Goal: Task Accomplishment & Management: Manage account settings

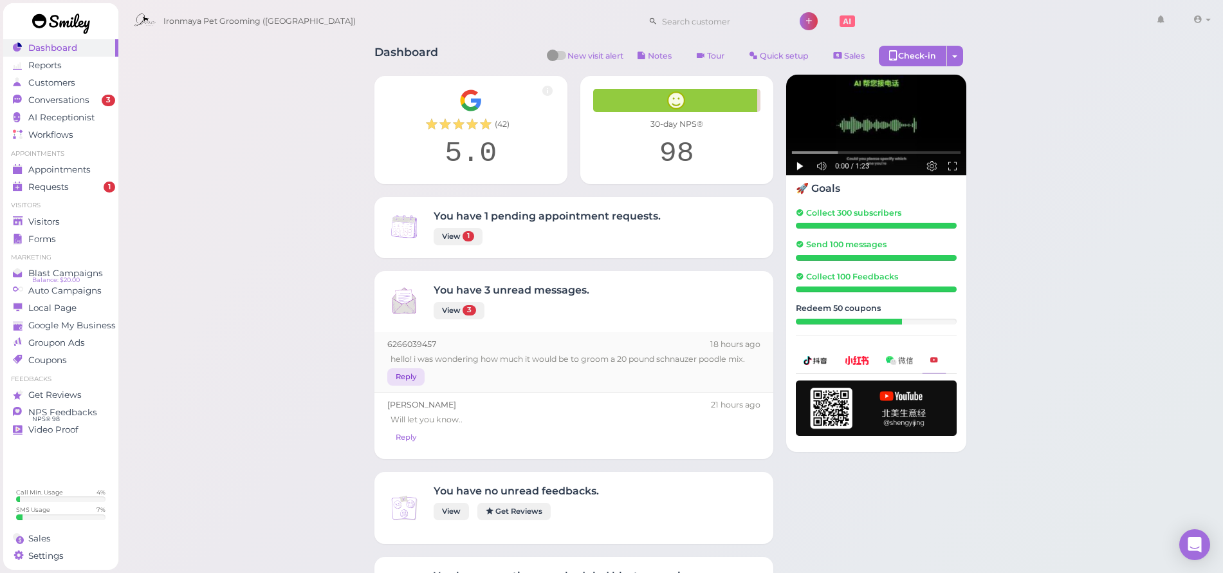
click at [398, 376] on link "Reply" at bounding box center [405, 376] width 37 height 17
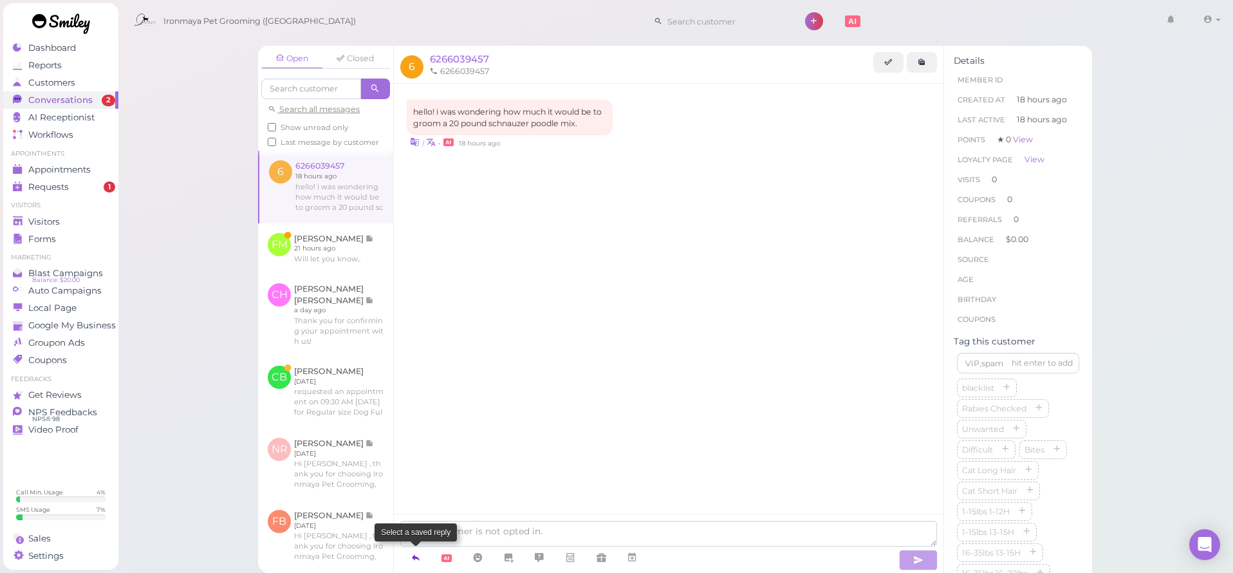
click at [418, 557] on icon at bounding box center [416, 557] width 10 height 13
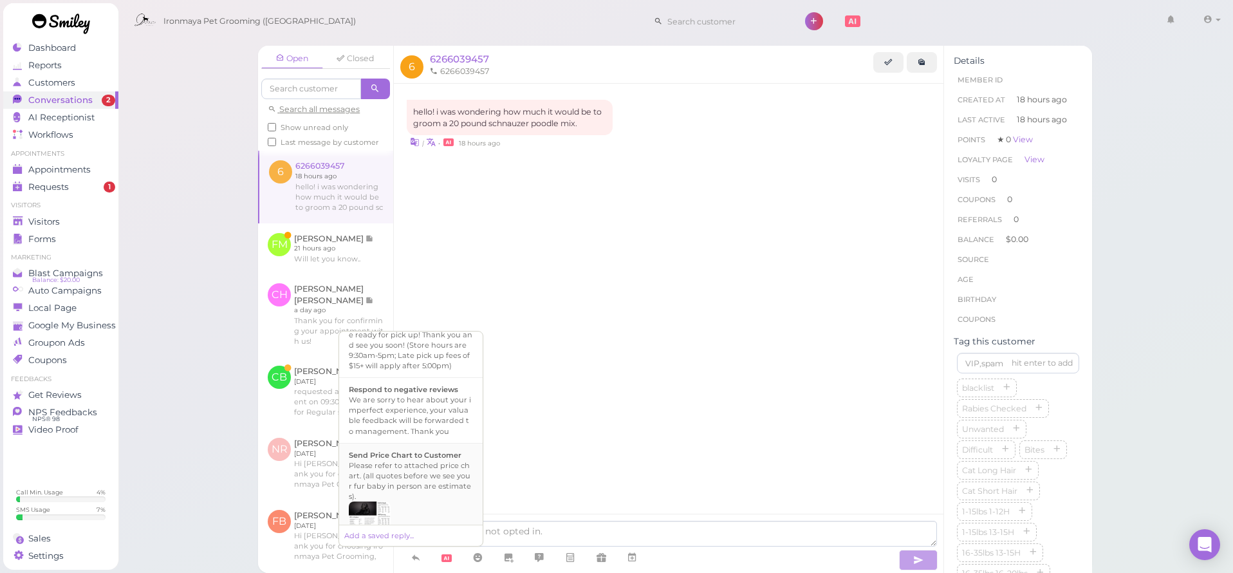
scroll to position [485, 0]
click at [403, 473] on div "Please refer to attached price chart. (all quotes before we see your fur baby i…" at bounding box center [411, 465] width 124 height 41
type textarea "Please refer to attached price chart. (all quotes before we see your fur baby i…"
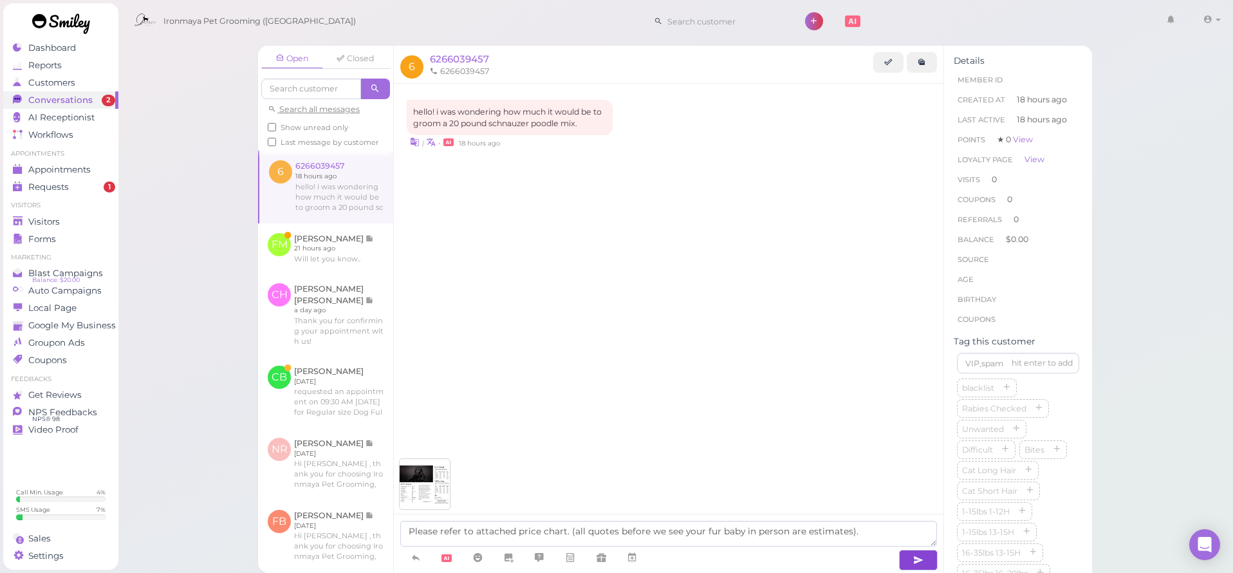
click at [922, 565] on icon "button" at bounding box center [918, 559] width 10 height 13
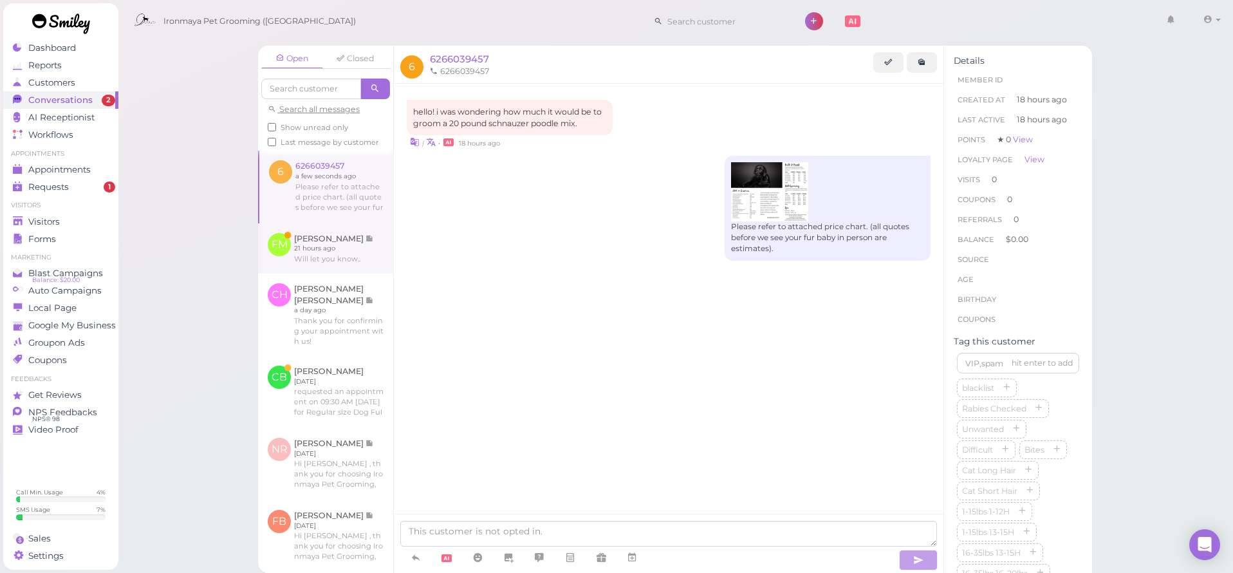
click at [342, 264] on link at bounding box center [325, 248] width 135 height 50
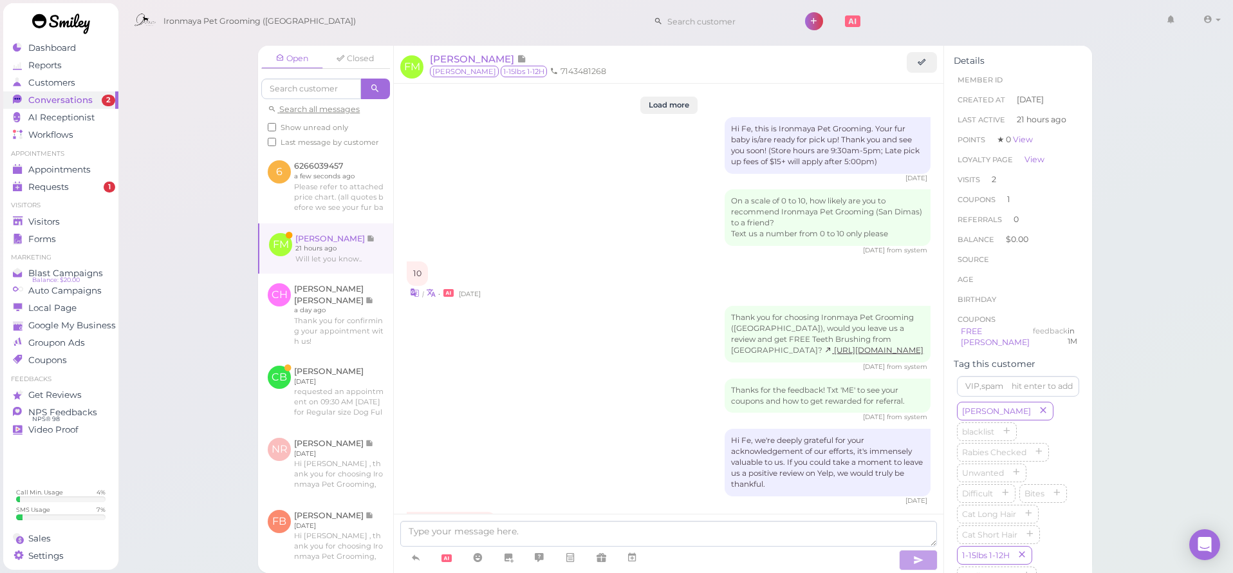
scroll to position [1634, 0]
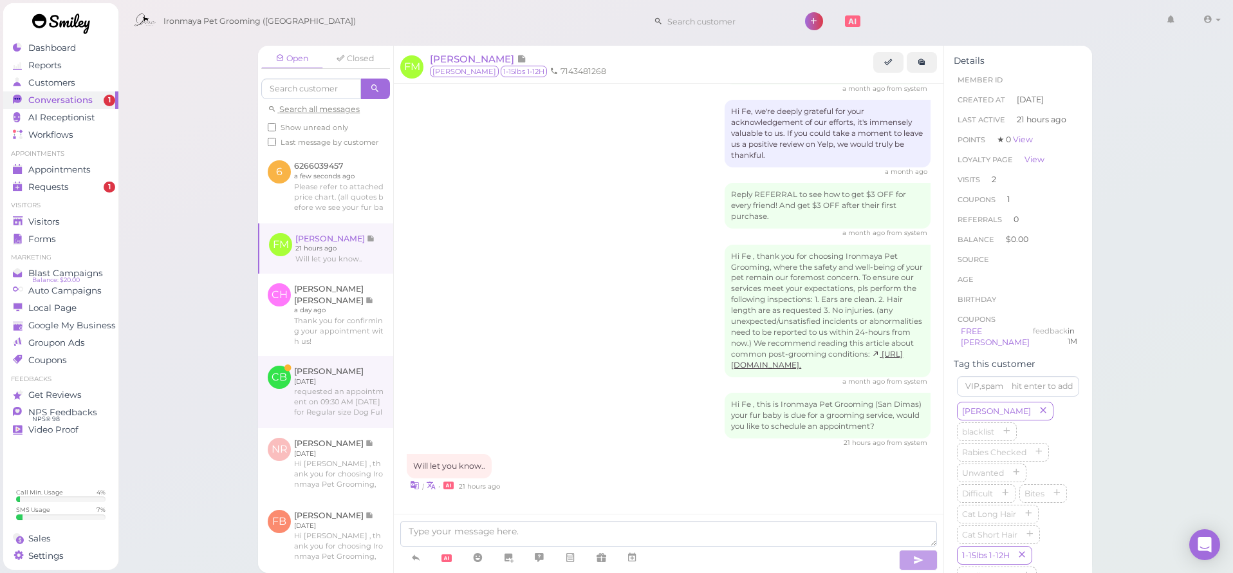
click at [341, 378] on link at bounding box center [325, 392] width 135 height 72
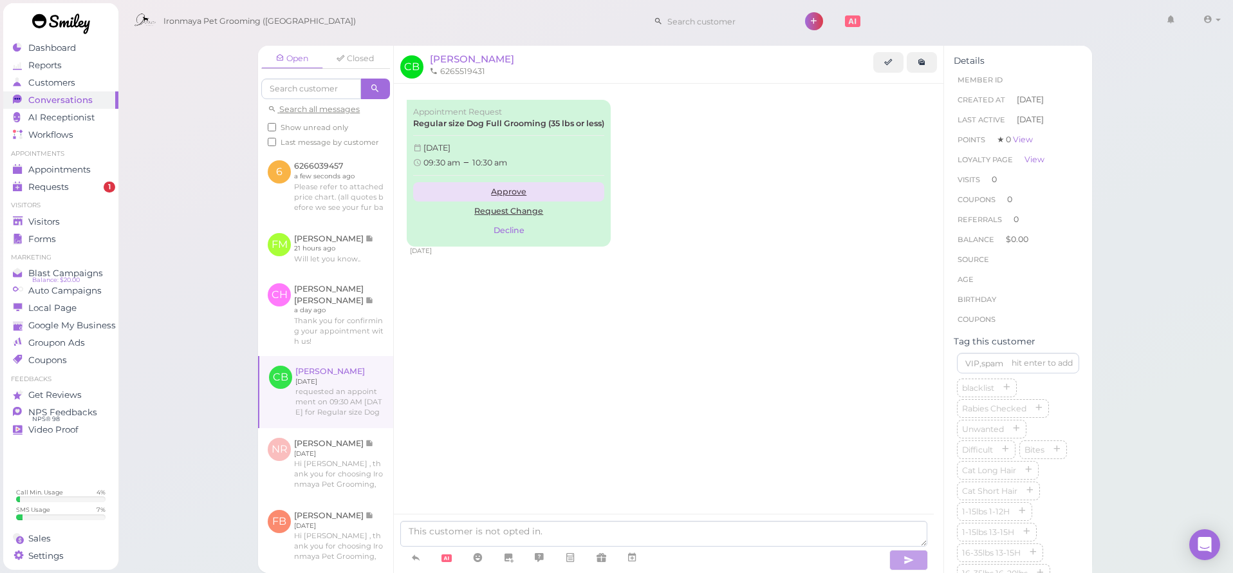
click at [517, 190] on link "Approve" at bounding box center [508, 191] width 191 height 19
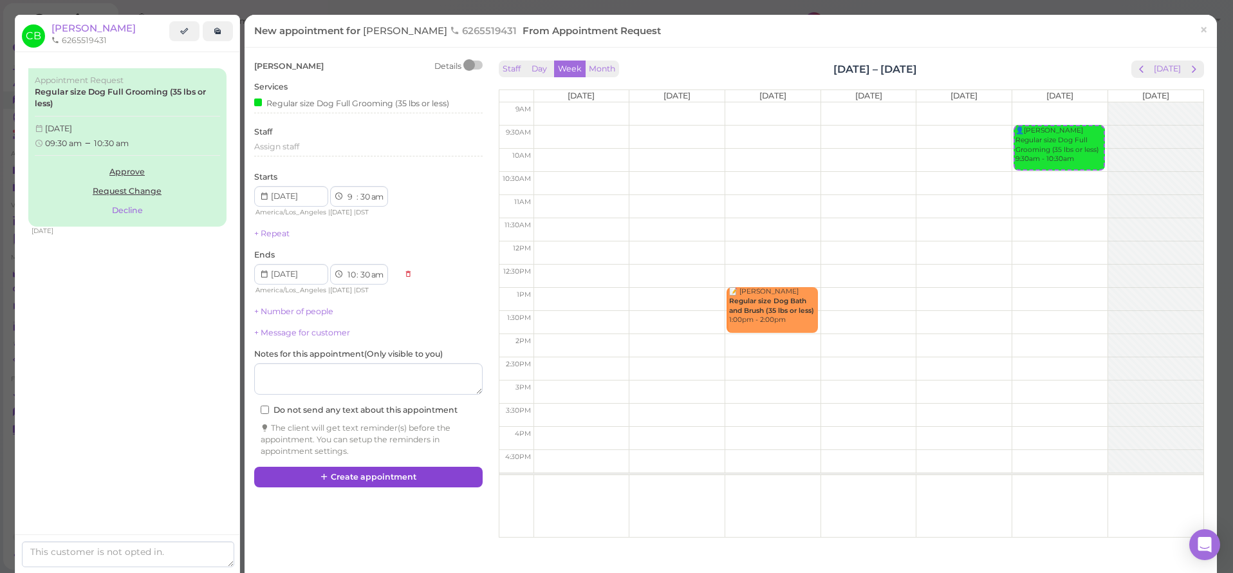
click at [356, 467] on button "Create appointment" at bounding box center [368, 477] width 228 height 21
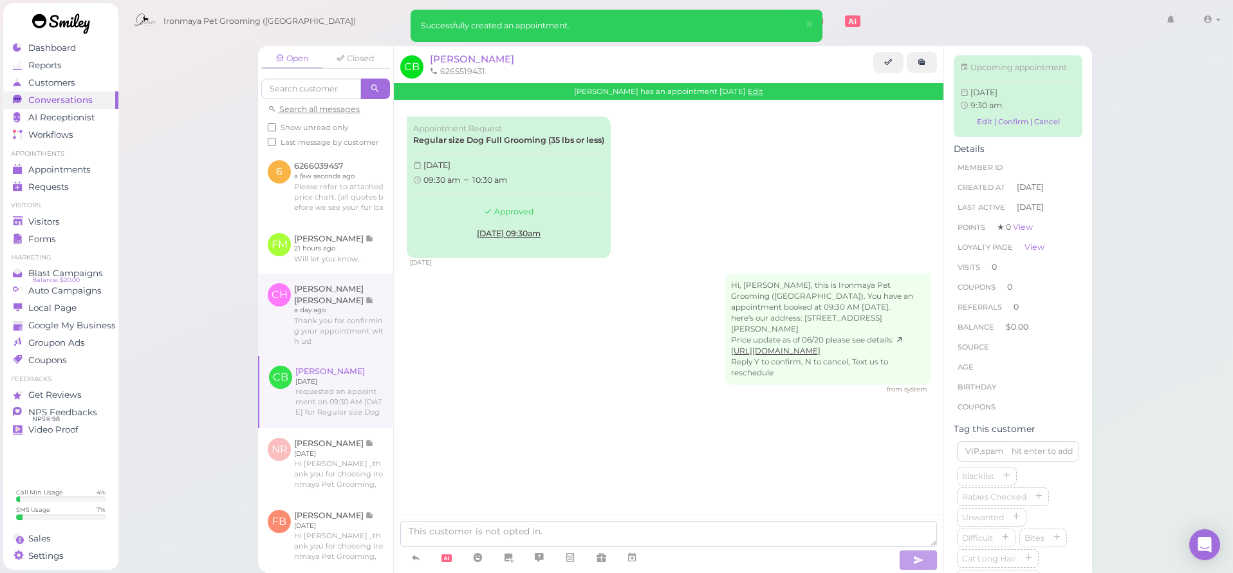
click at [341, 322] on link at bounding box center [325, 314] width 135 height 82
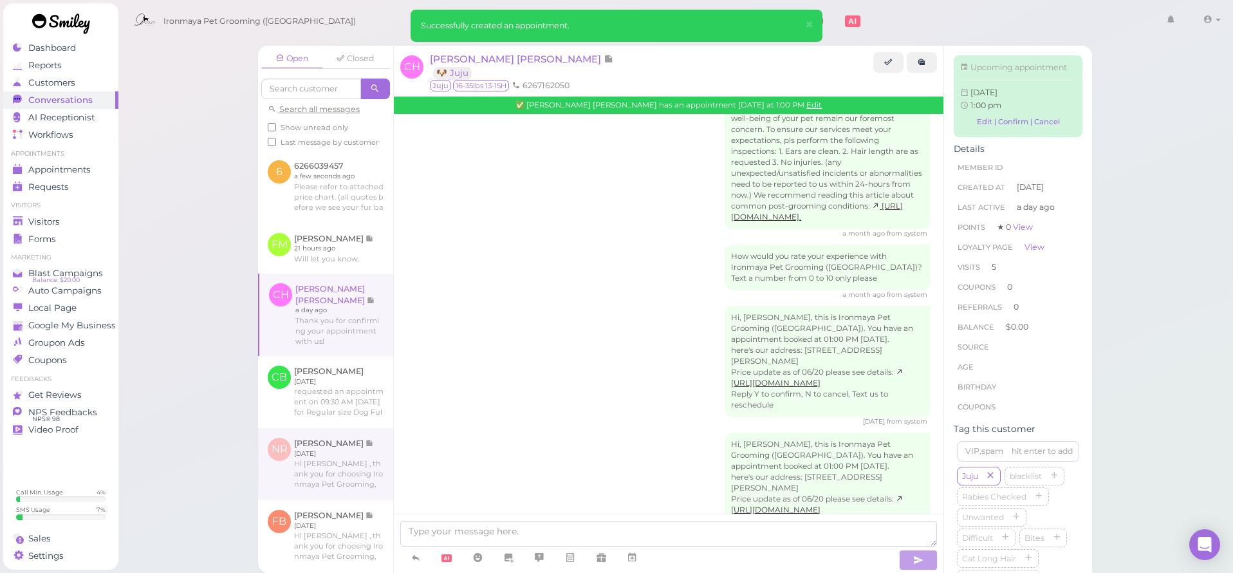
click at [328, 444] on link at bounding box center [325, 464] width 135 height 72
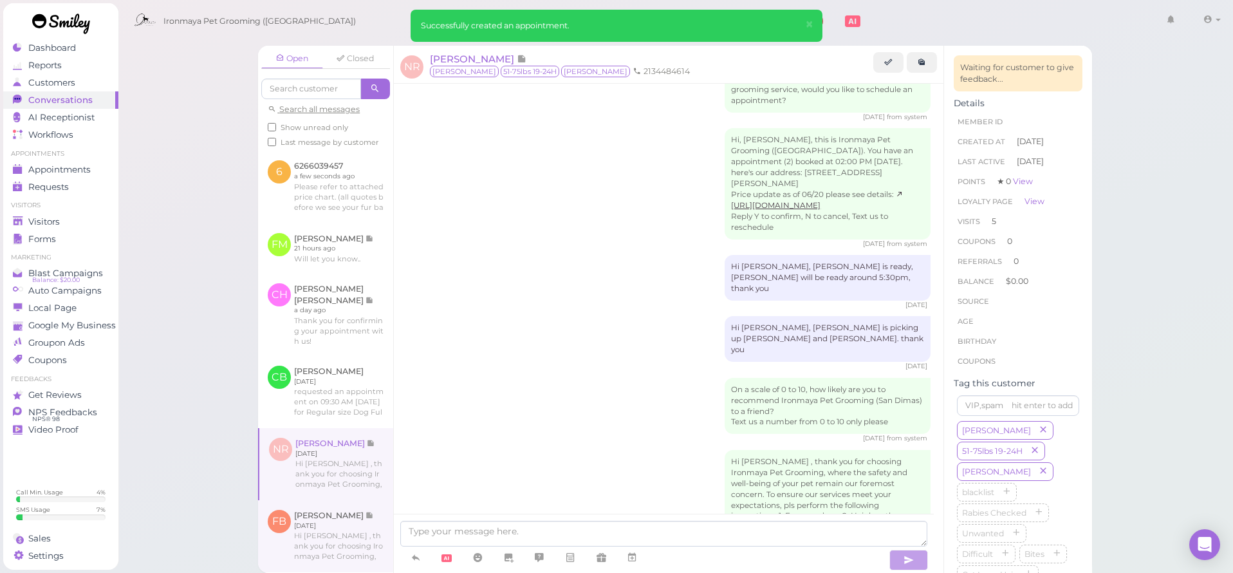
click at [340, 514] on link at bounding box center [325, 536] width 135 height 72
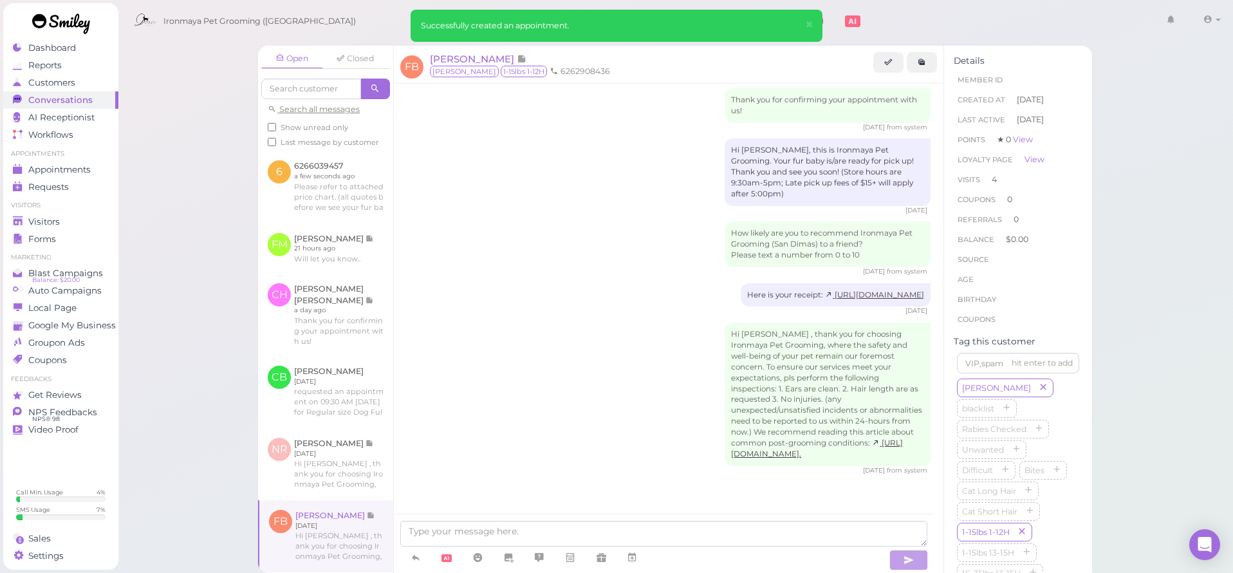
scroll to position [1618, 0]
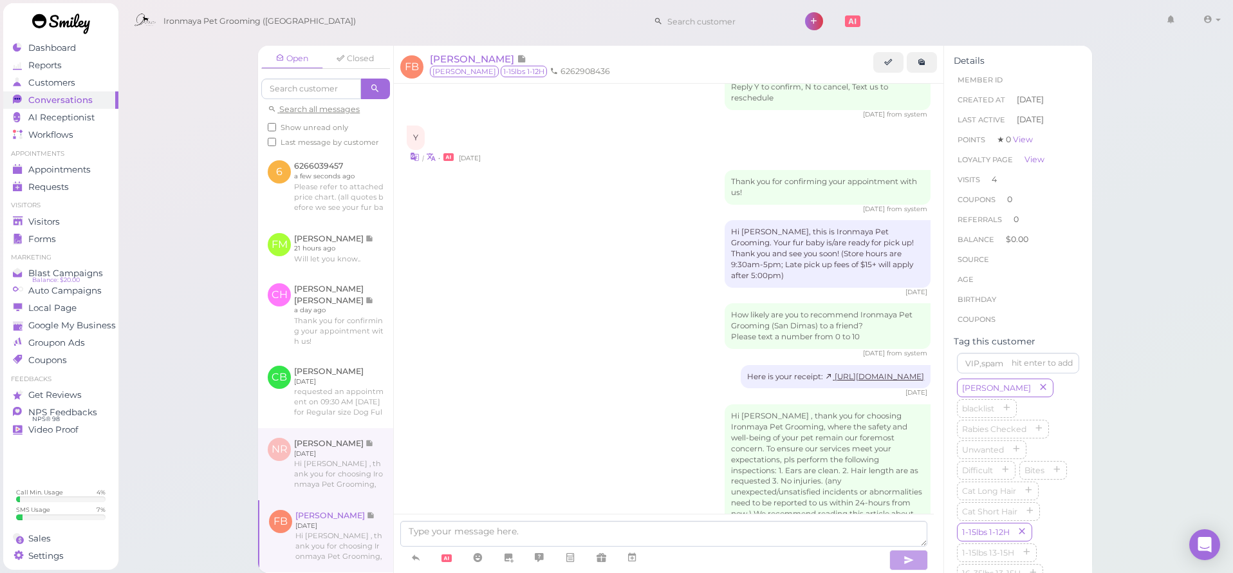
click at [326, 457] on link at bounding box center [325, 464] width 135 height 72
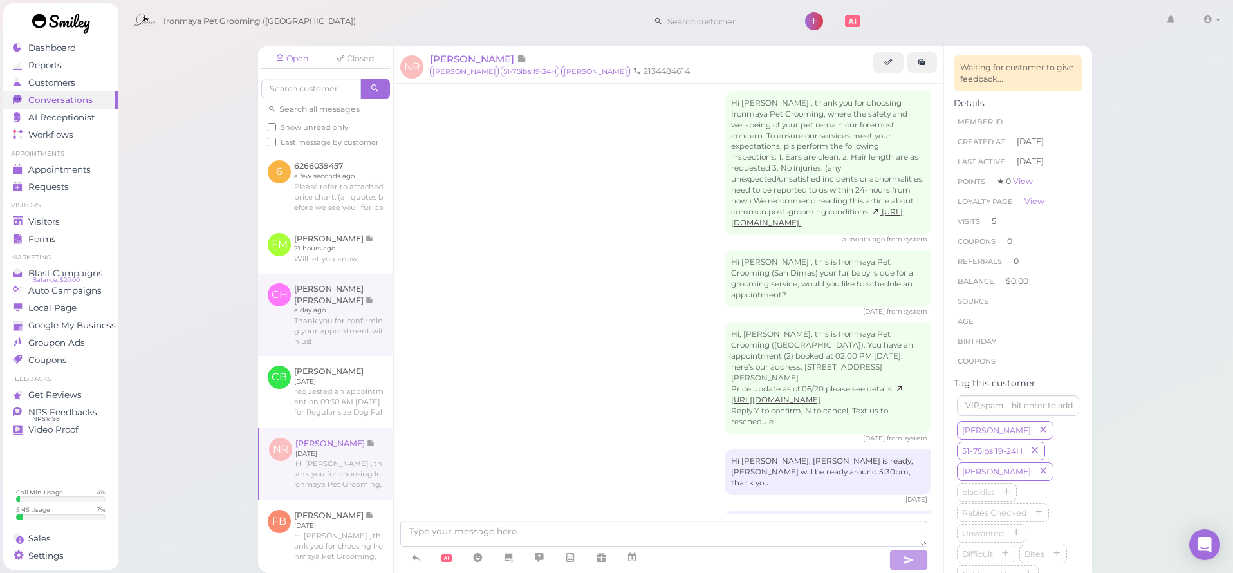
scroll to position [1813, 0]
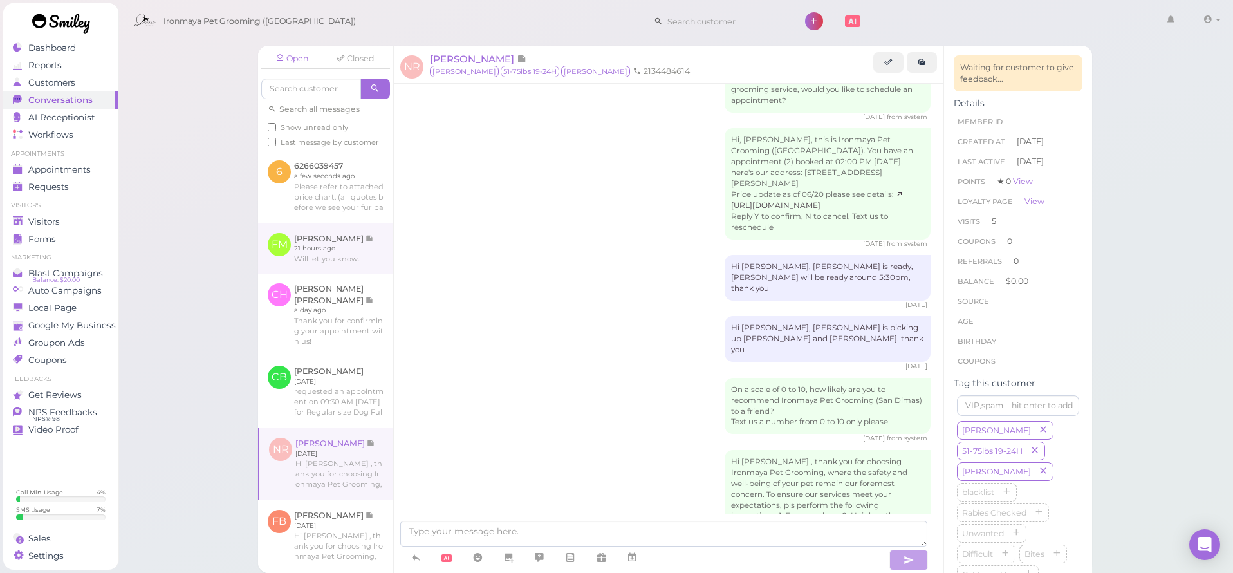
click at [333, 256] on link at bounding box center [325, 248] width 135 height 50
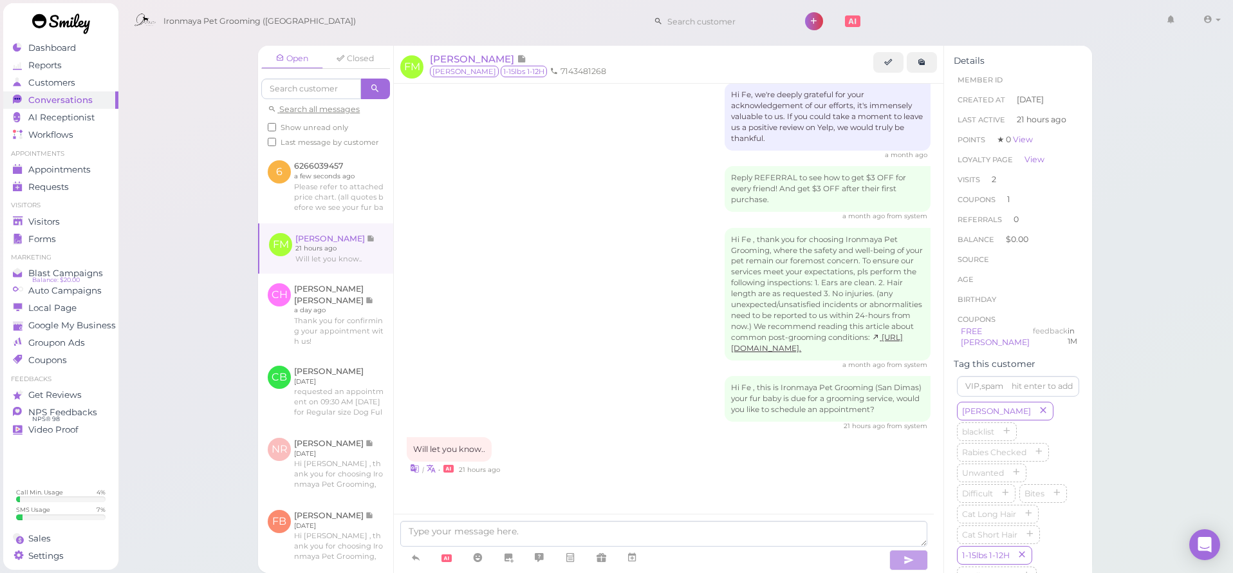
scroll to position [1634, 0]
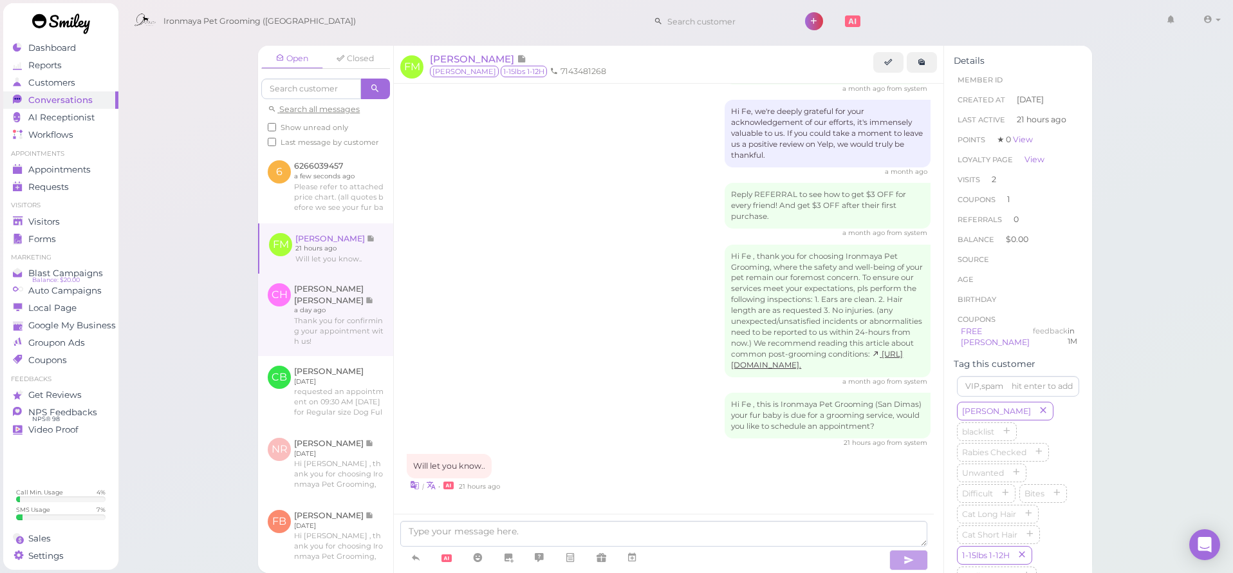
click at [337, 299] on link at bounding box center [325, 314] width 135 height 82
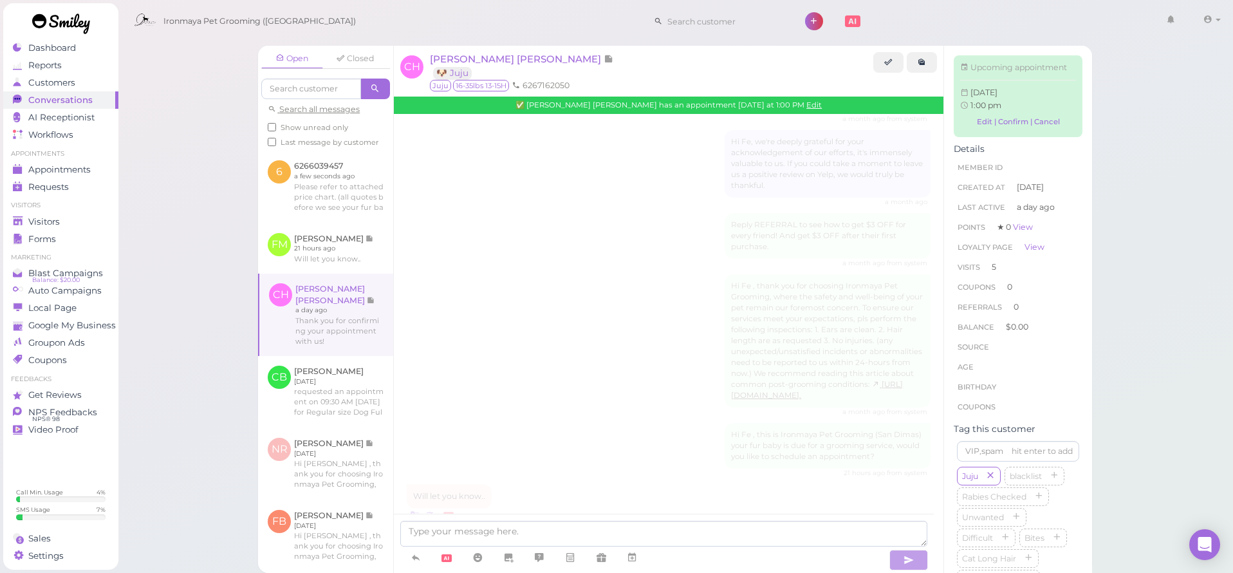
scroll to position [2174, 0]
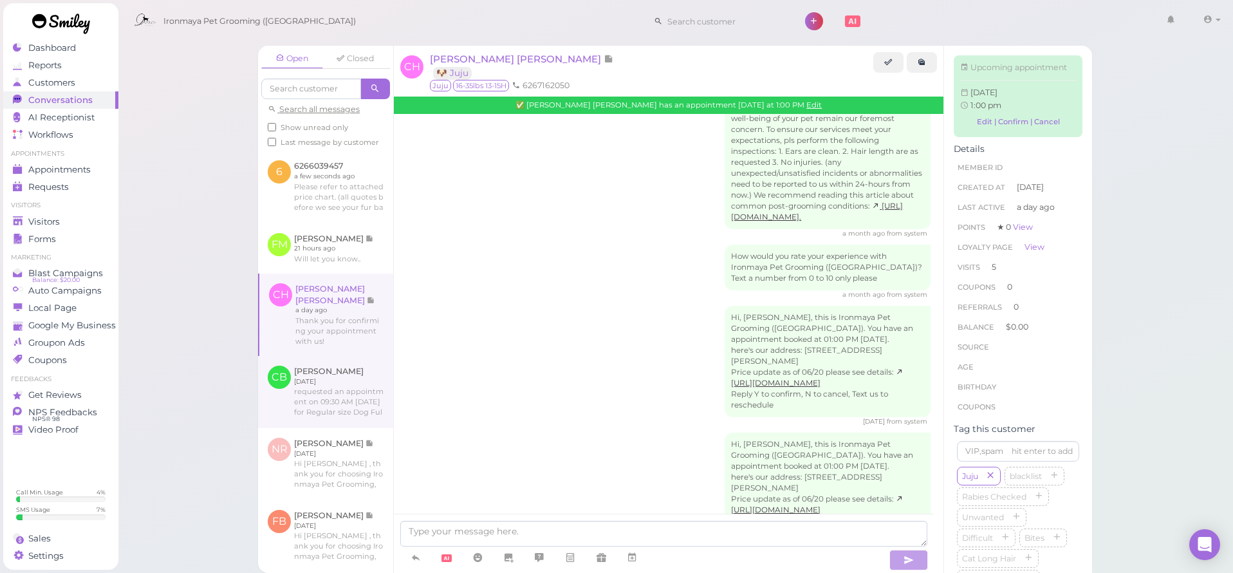
click at [342, 404] on link at bounding box center [325, 392] width 135 height 72
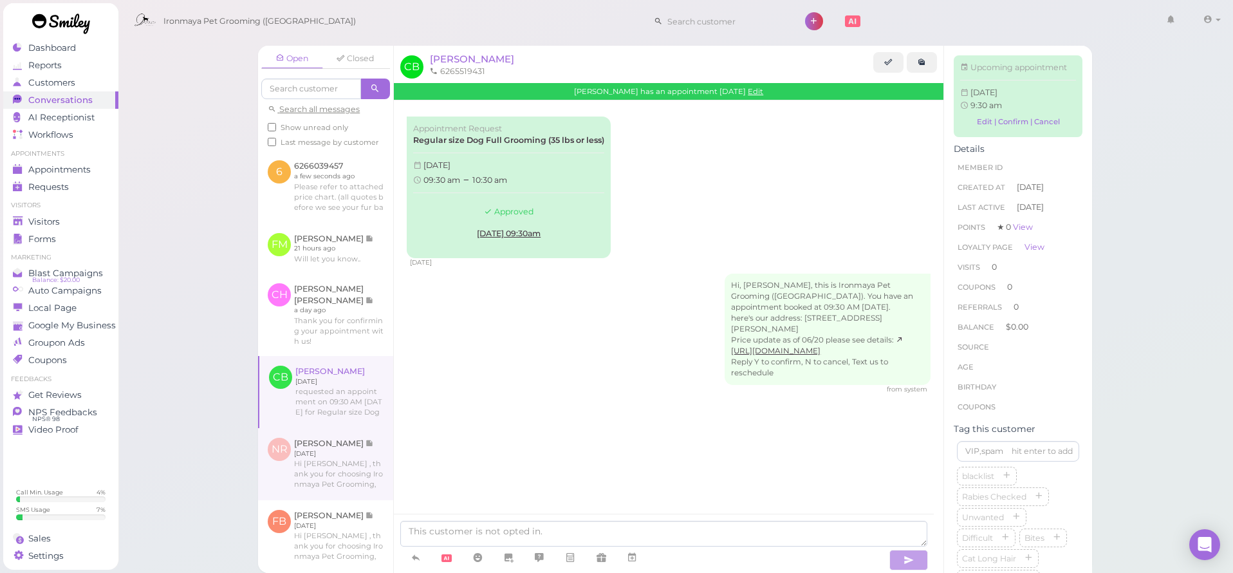
click at [339, 462] on link at bounding box center [325, 464] width 135 height 72
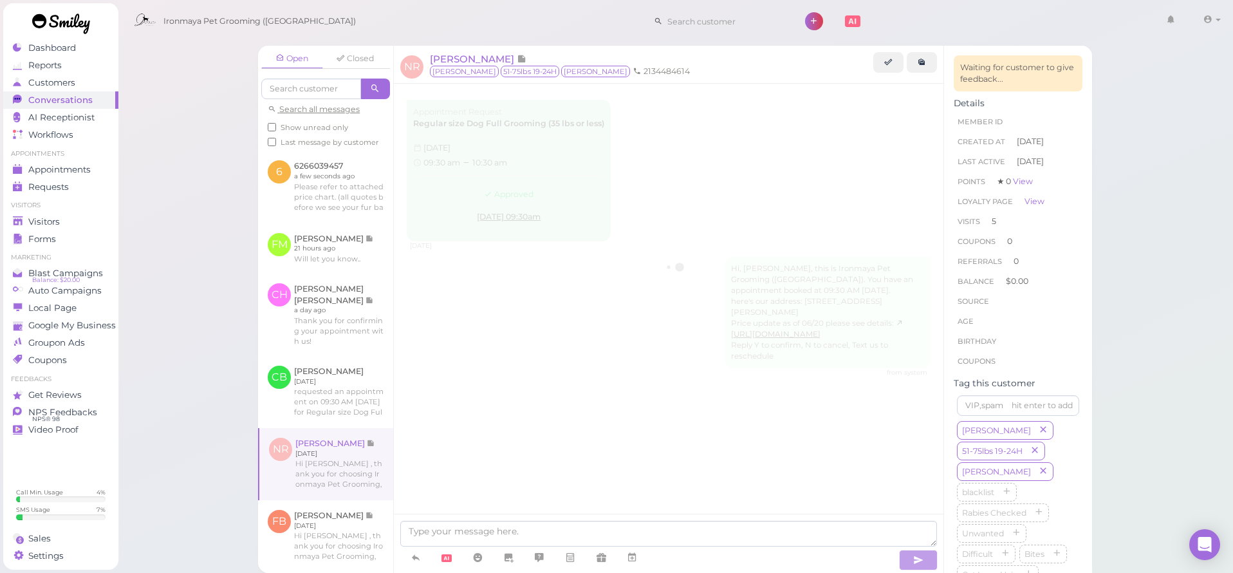
scroll to position [1813, 0]
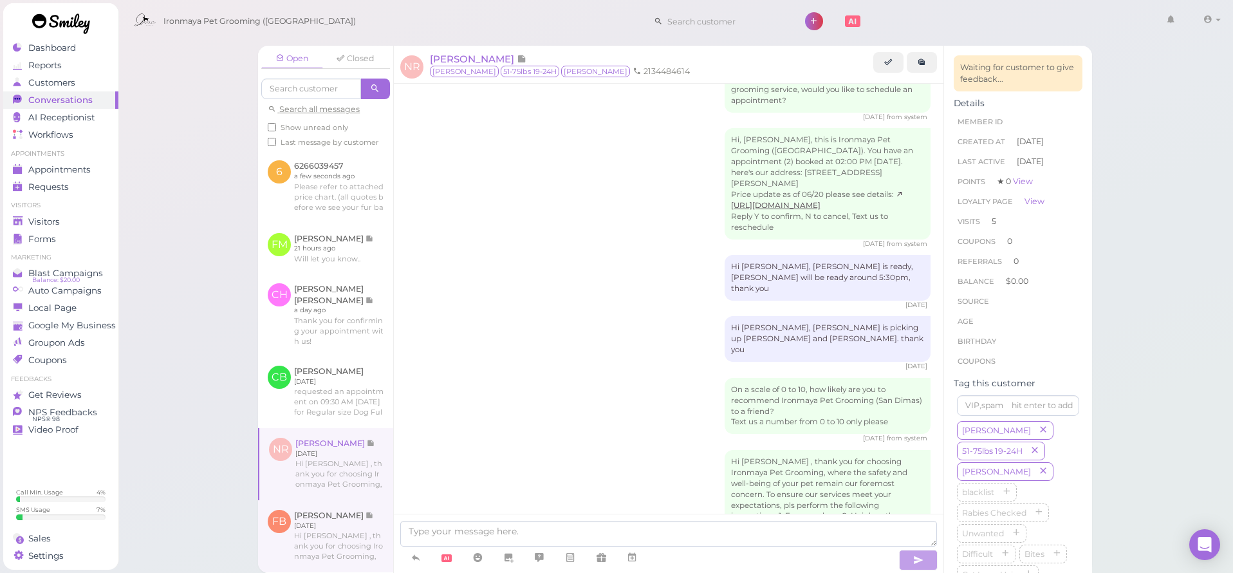
click at [335, 512] on link at bounding box center [325, 536] width 135 height 72
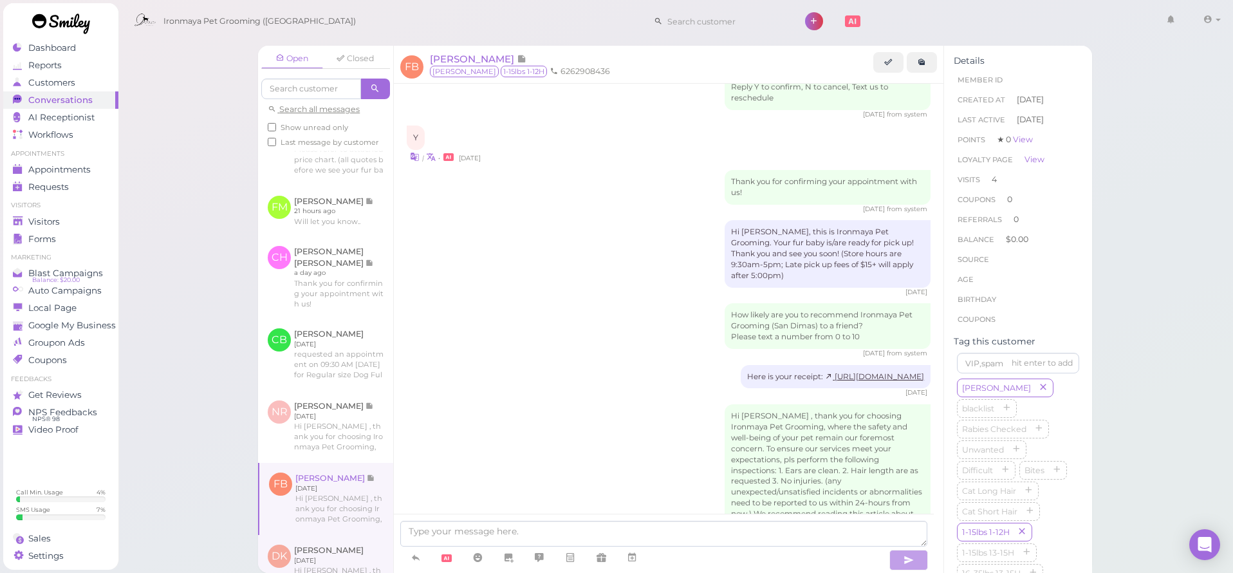
scroll to position [124, 0]
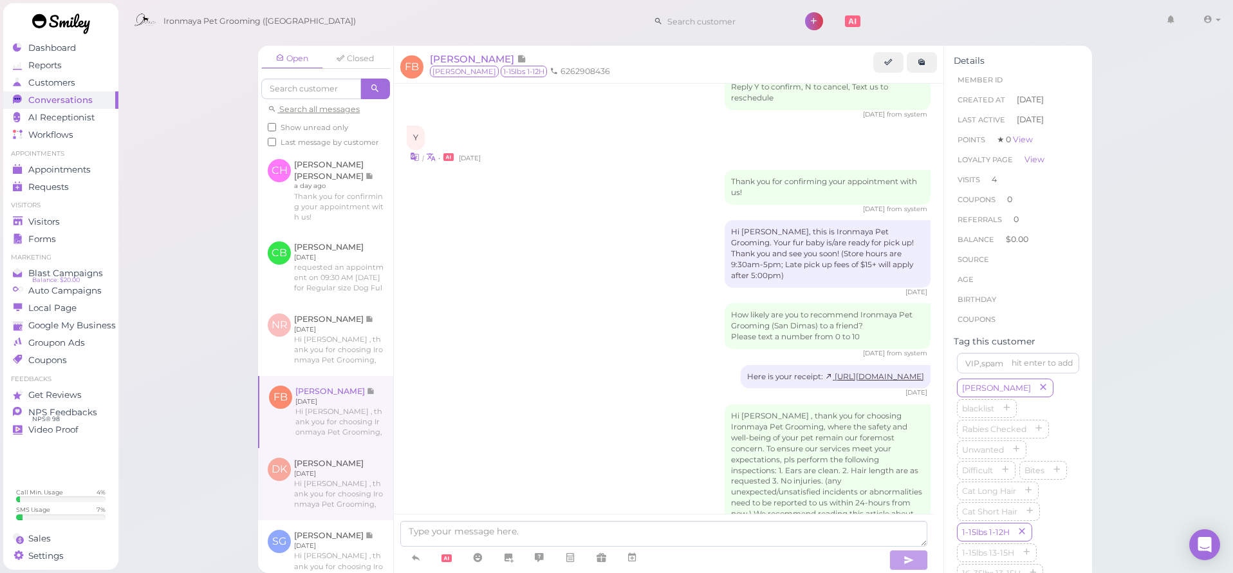
click at [340, 483] on link at bounding box center [325, 484] width 135 height 72
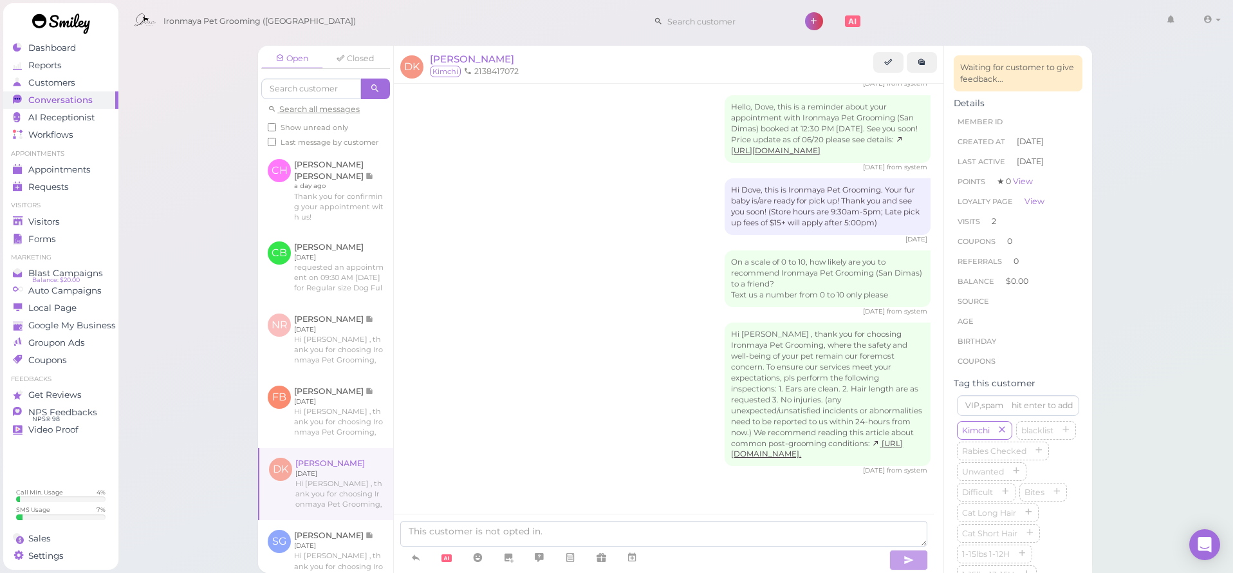
scroll to position [990, 0]
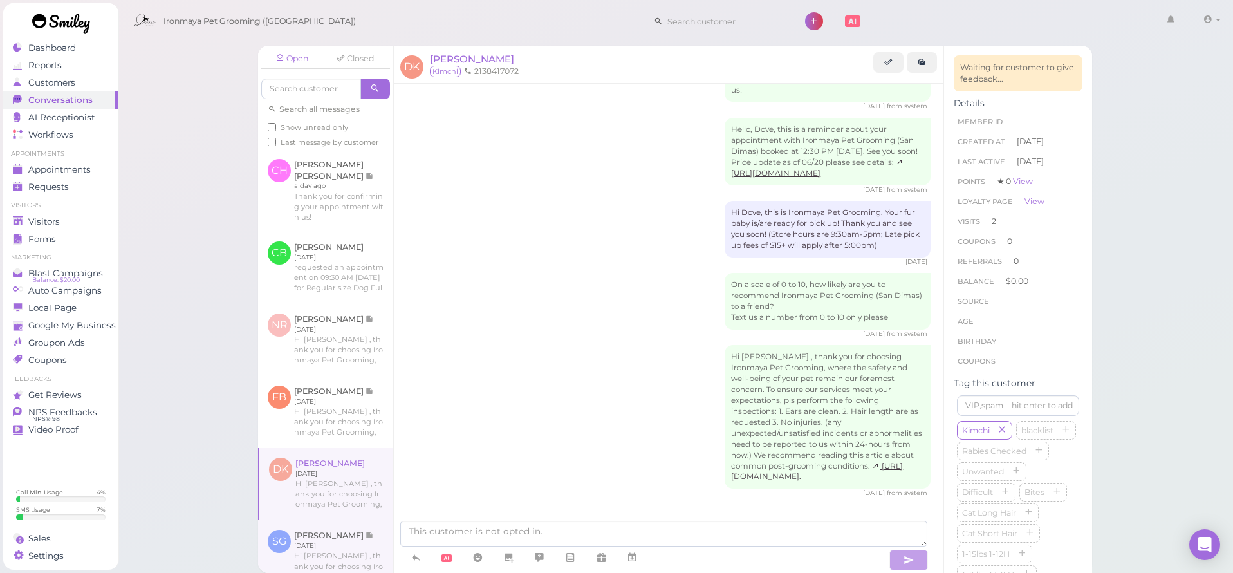
click at [328, 537] on link at bounding box center [325, 556] width 135 height 72
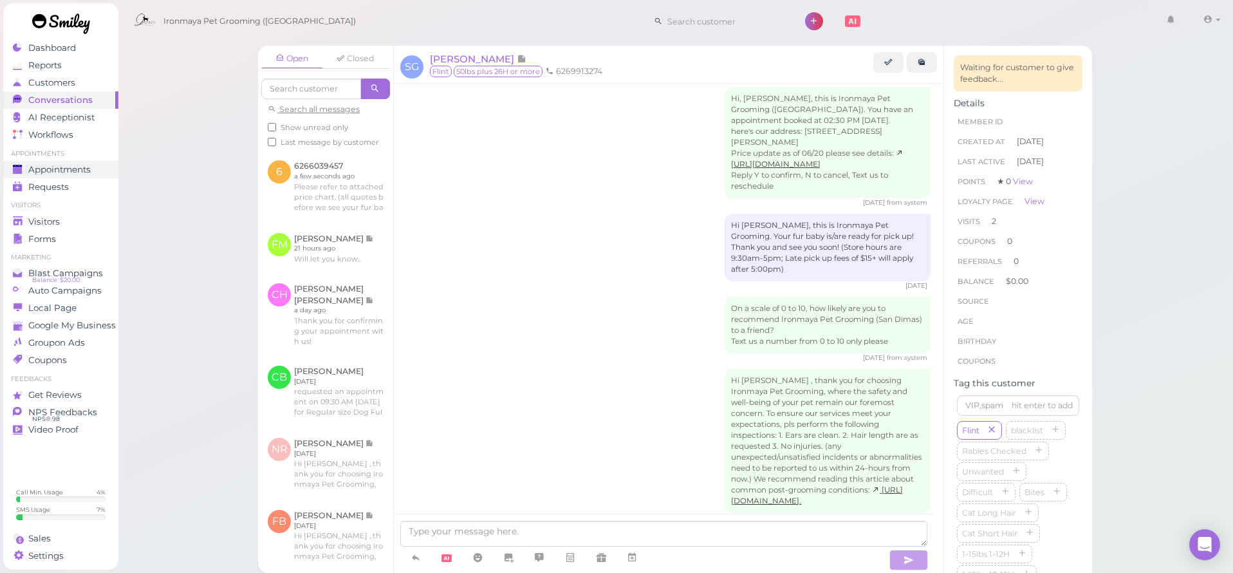
click at [92, 173] on div "Appointments" at bounding box center [59, 169] width 93 height 11
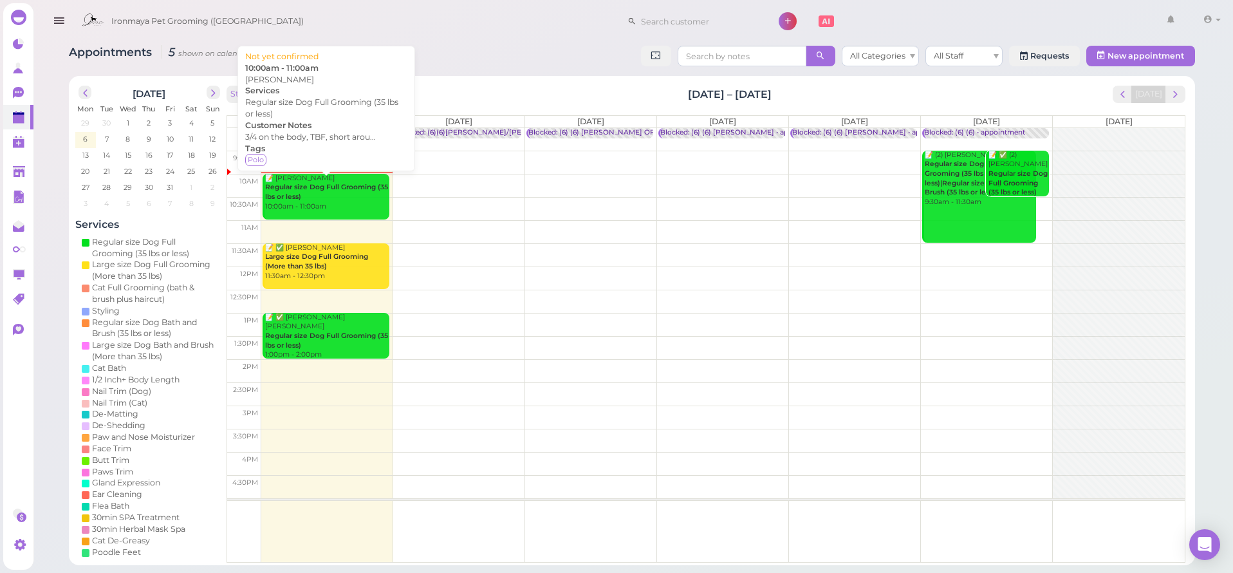
click at [340, 202] on div "📝 [PERSON_NAME] Regular size Dog Full Grooming (35 lbs or less) 10:00am - 11:00…" at bounding box center [326, 193] width 125 height 38
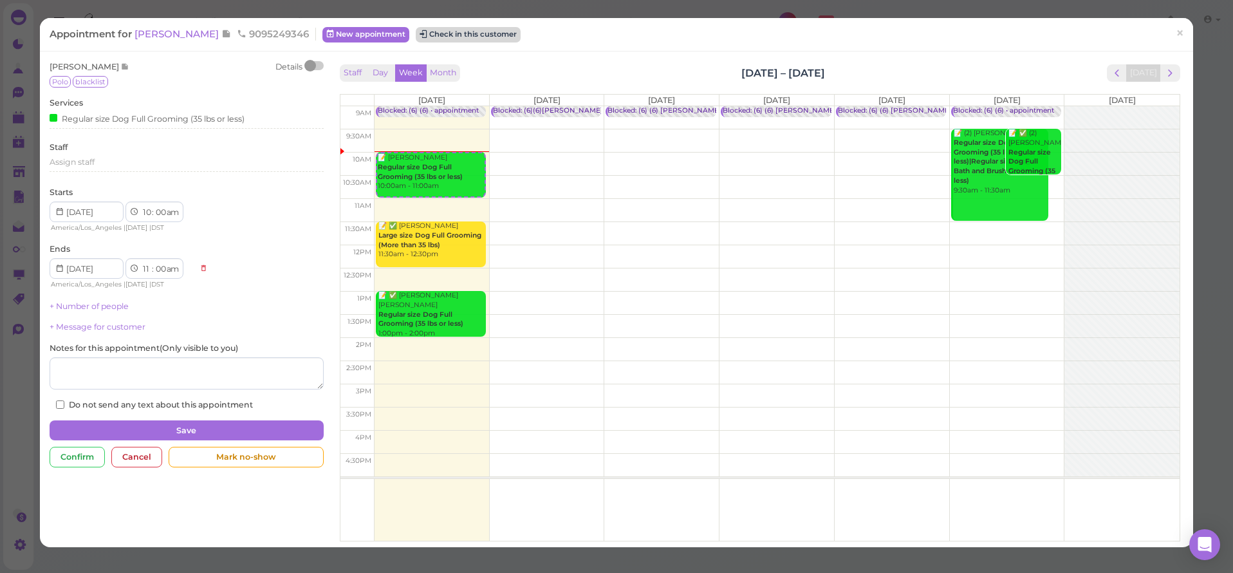
click at [456, 30] on button "Check in this customer" at bounding box center [468, 34] width 105 height 15
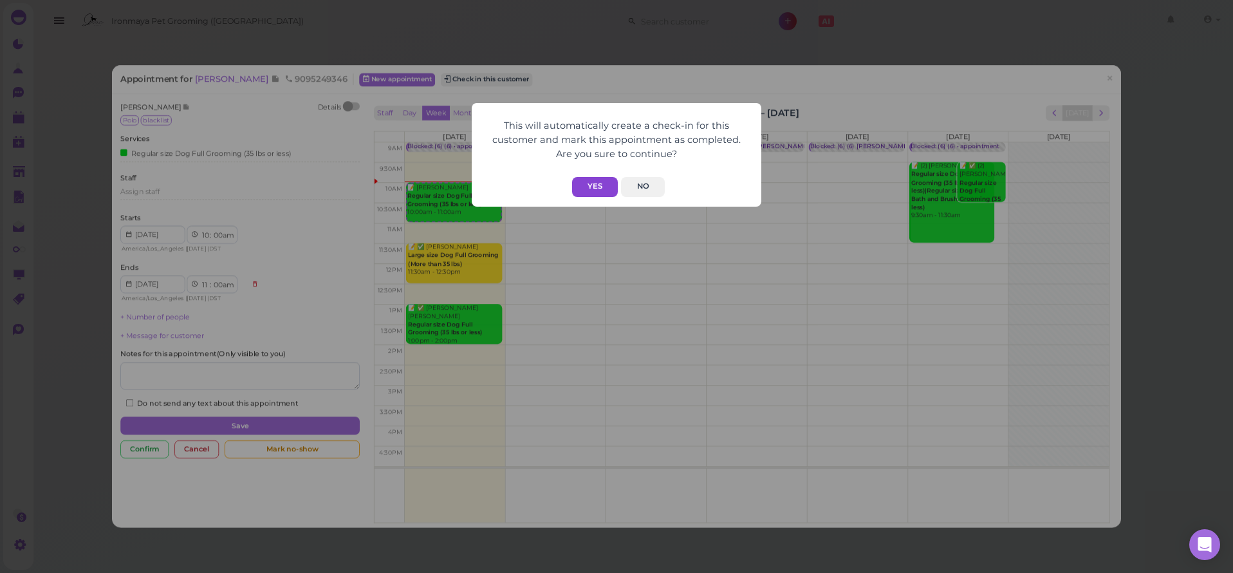
click at [600, 192] on button "Yes" at bounding box center [595, 187] width 46 height 20
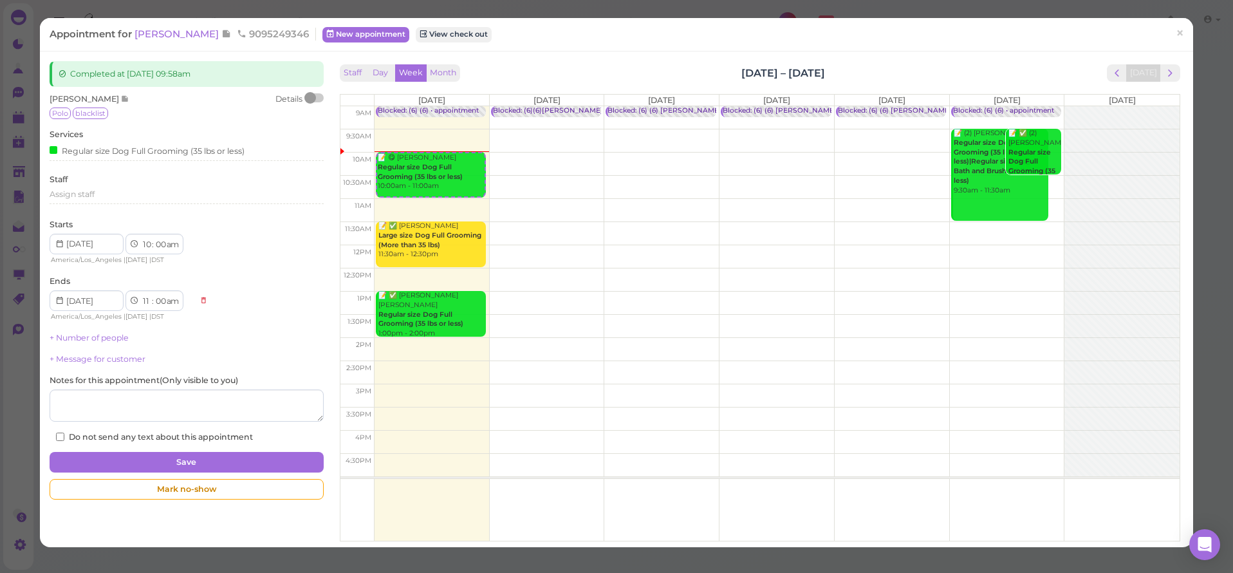
click at [205, 43] on div "Appointment for [PERSON_NAME] 9095249346 New appointment View check out ×" at bounding box center [616, 34] width 1153 height 33
click at [205, 35] on span "[PERSON_NAME]" at bounding box center [177, 34] width 87 height 12
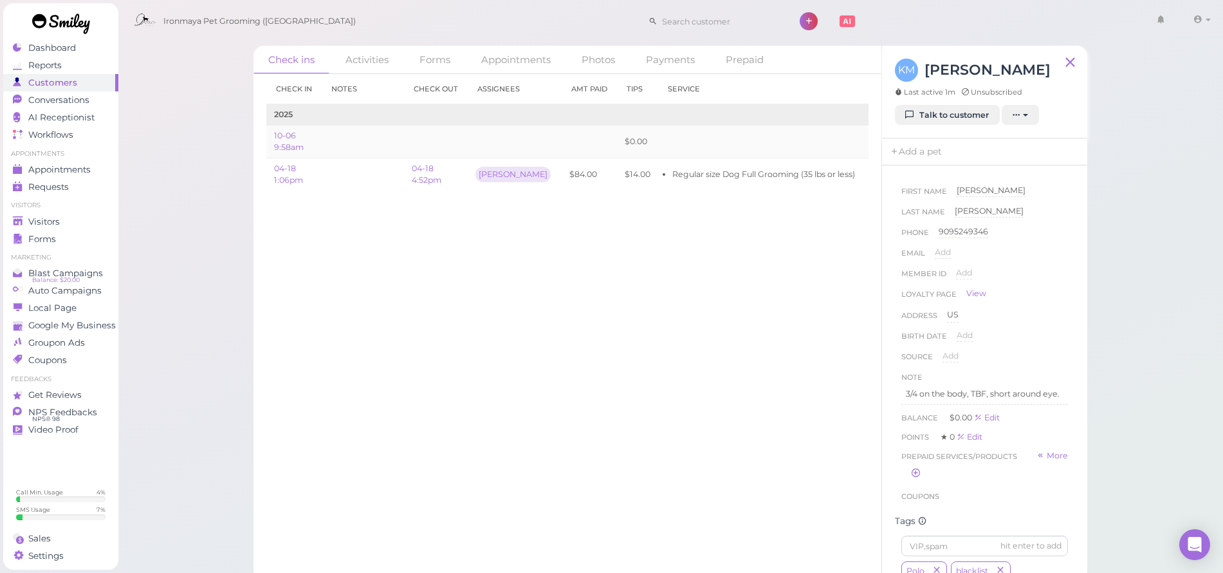
click at [871, 139] on link "Edit" at bounding box center [878, 141] width 15 height 10
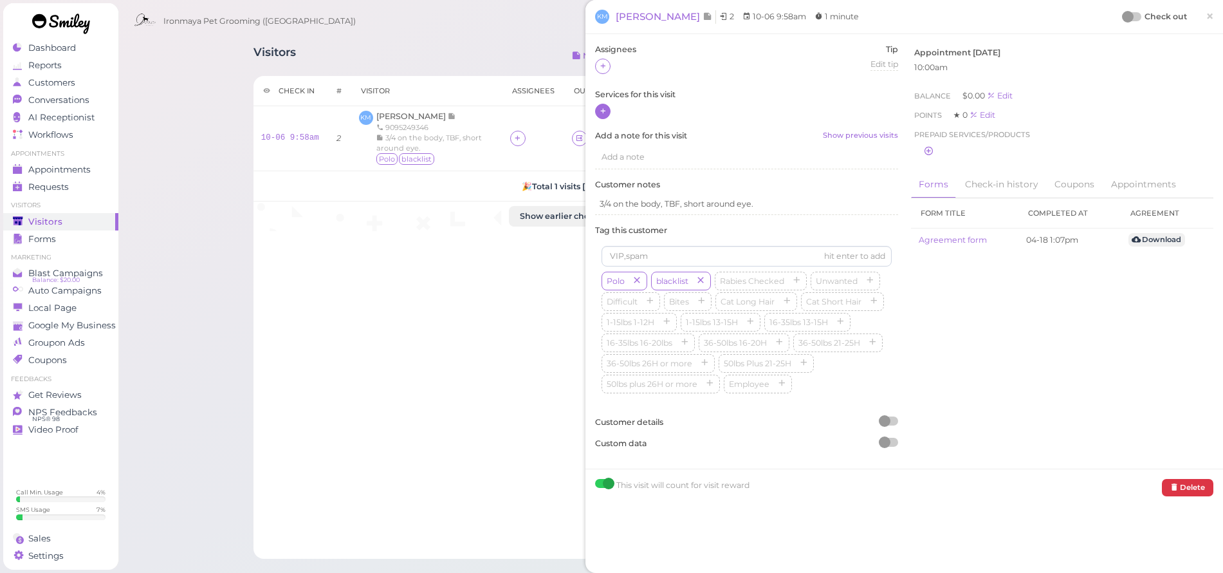
click at [601, 113] on icon at bounding box center [603, 111] width 8 height 10
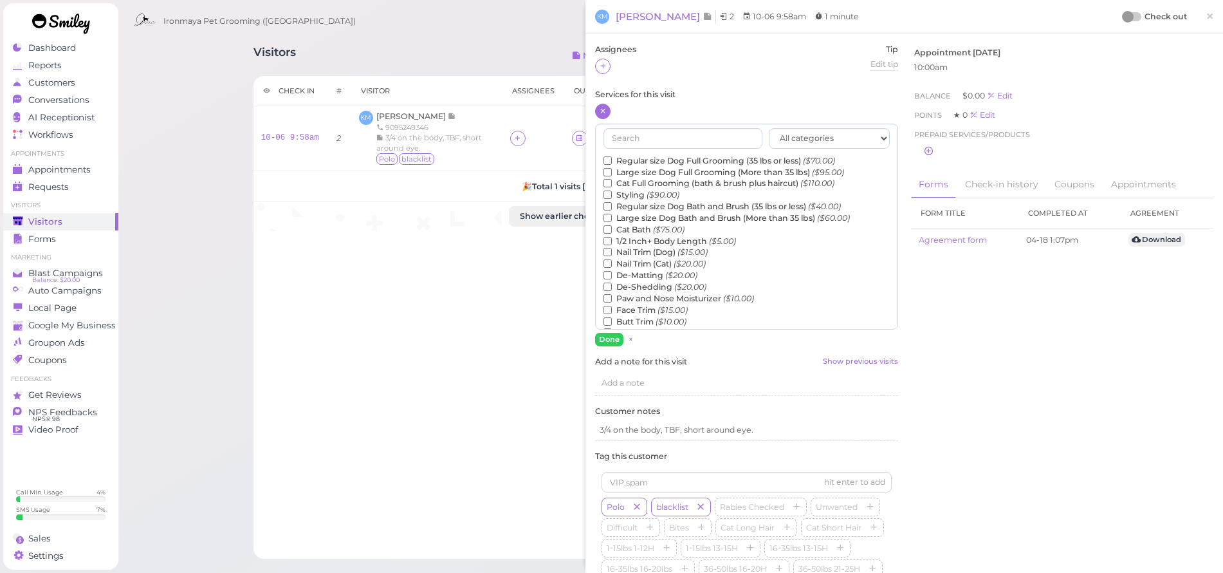
click at [640, 158] on label "Regular size Dog Full Grooming (35 lbs or less) ($70.00)" at bounding box center [720, 161] width 232 height 12
click at [612, 158] on input "Regular size Dog Full Grooming (35 lbs or less) ($70.00)" at bounding box center [608, 160] width 8 height 8
click at [611, 340] on button "Done" at bounding box center [609, 340] width 28 height 14
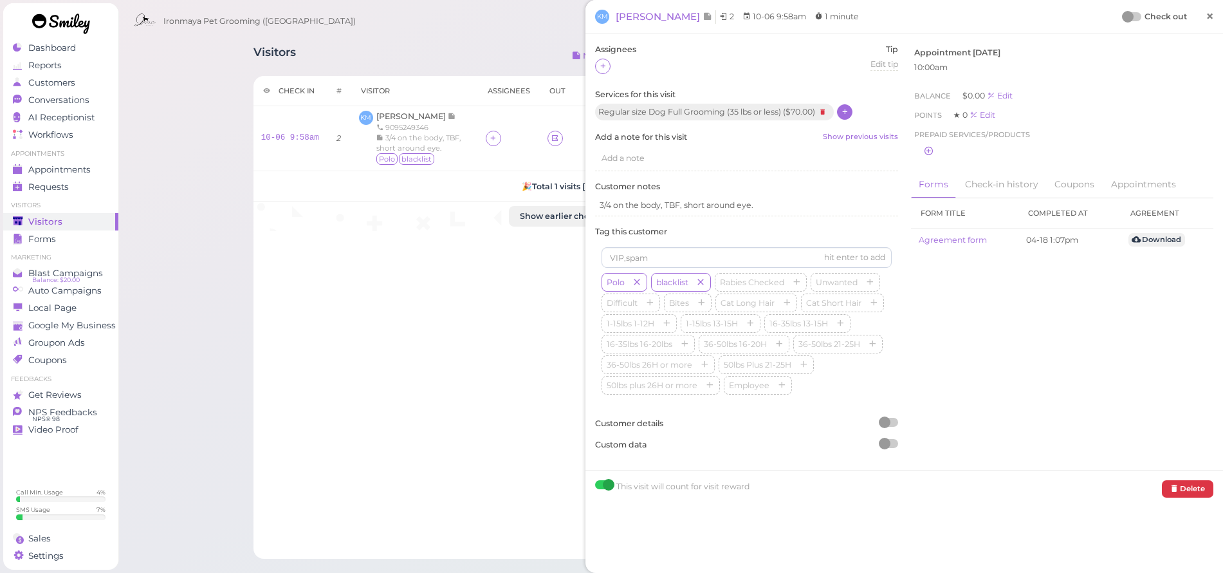
click at [1206, 17] on span "×" at bounding box center [1210, 16] width 8 height 18
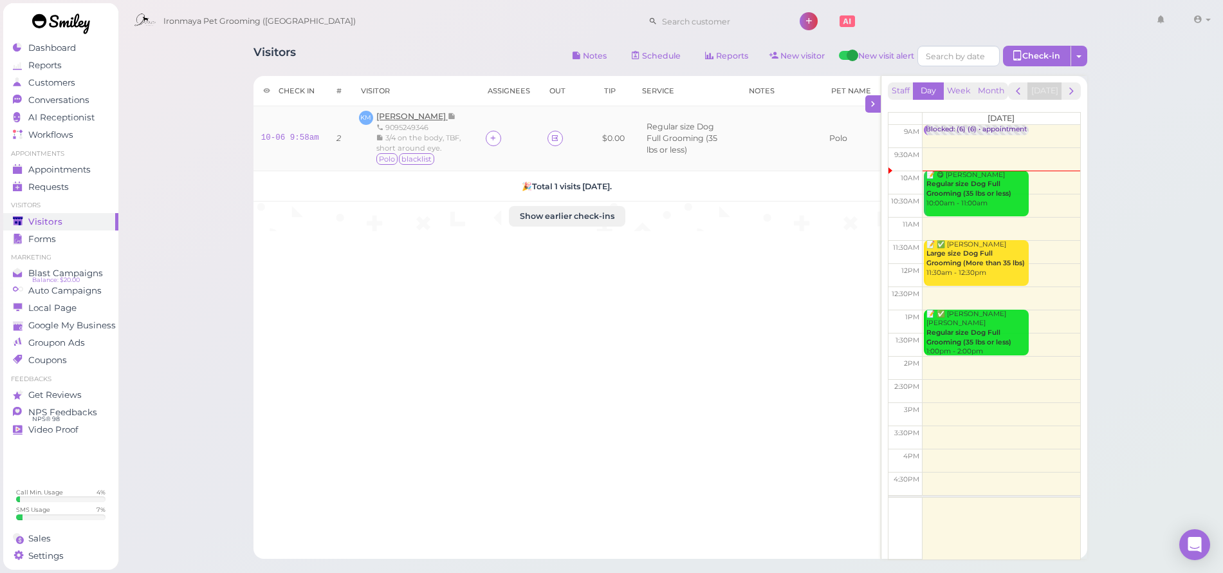
click at [400, 112] on span "[PERSON_NAME]" at bounding box center [411, 116] width 71 height 10
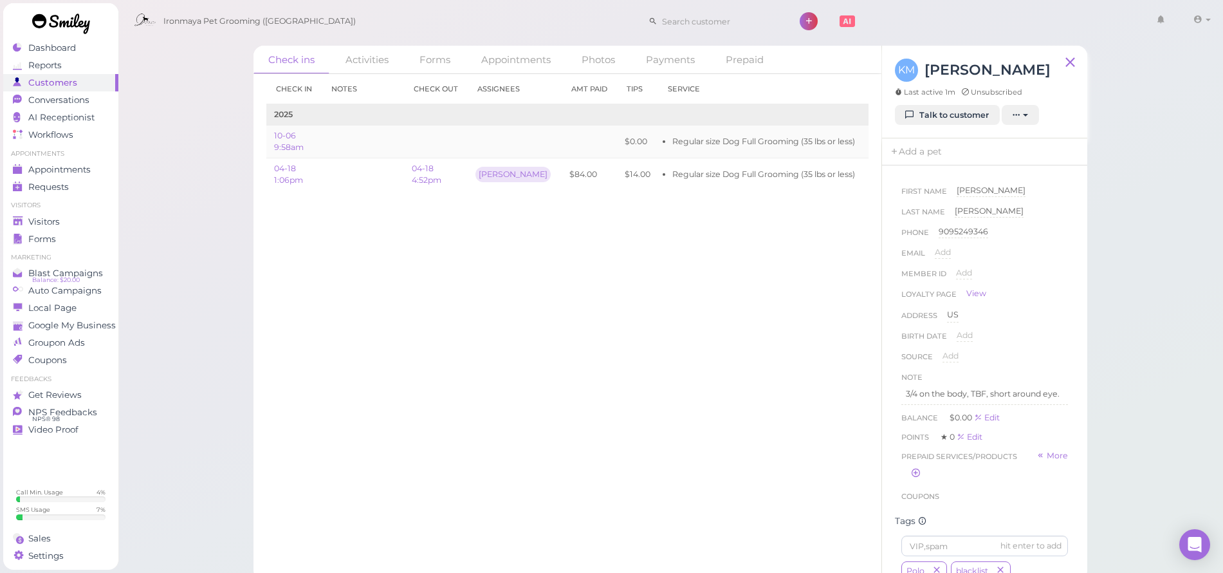
click at [871, 140] on link "Edit" at bounding box center [878, 141] width 15 height 10
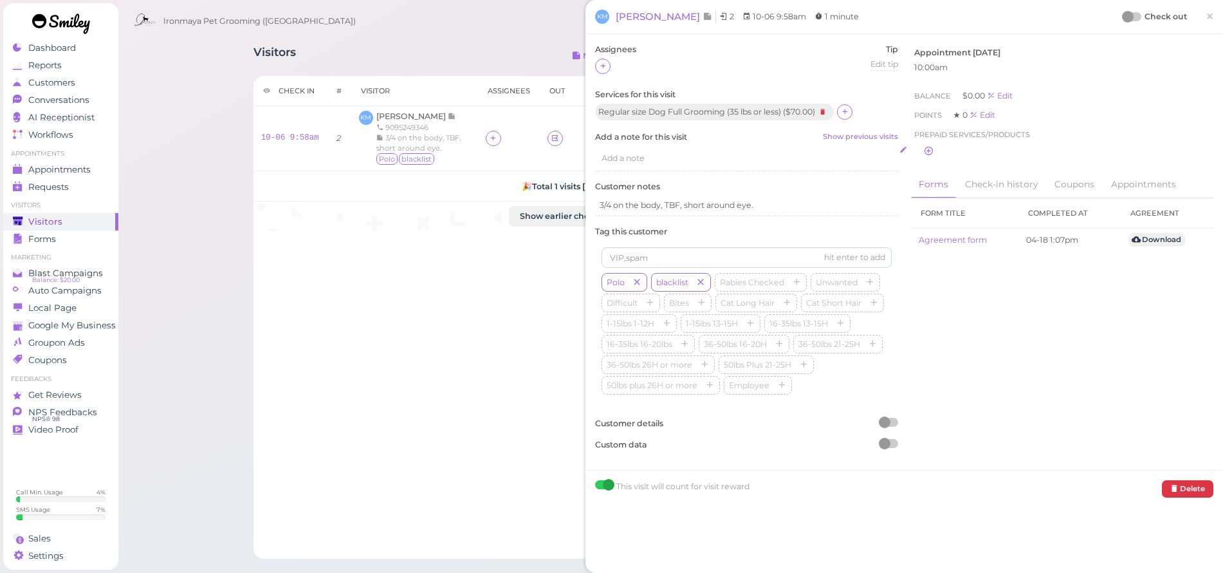
click at [616, 161] on div "Add a note" at bounding box center [746, 158] width 303 height 24
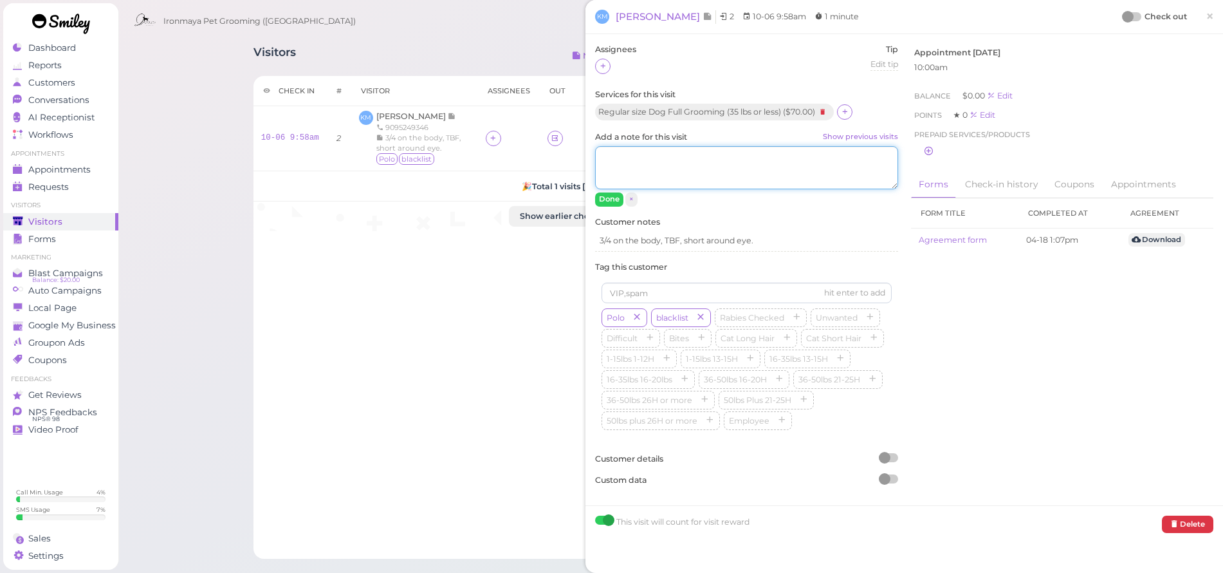
click at [616, 161] on textarea "Add a note for this visit Show previous visits" at bounding box center [746, 168] width 303 height 44
type textarea "1/2"
click at [620, 194] on button "Done" at bounding box center [609, 199] width 28 height 14
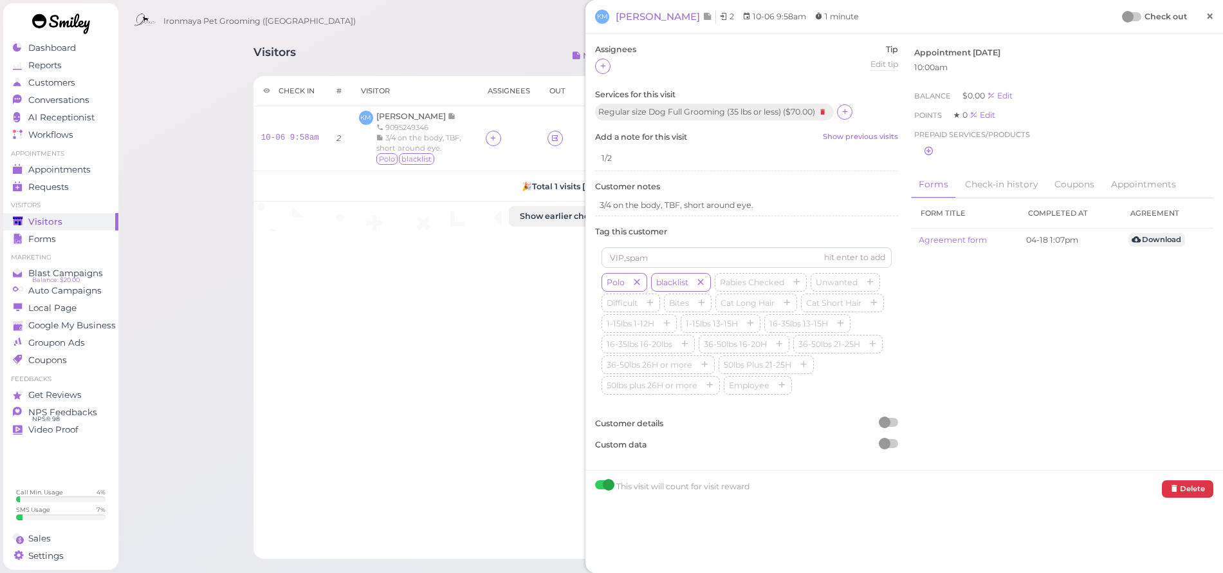
click at [1206, 16] on span "×" at bounding box center [1210, 16] width 8 height 18
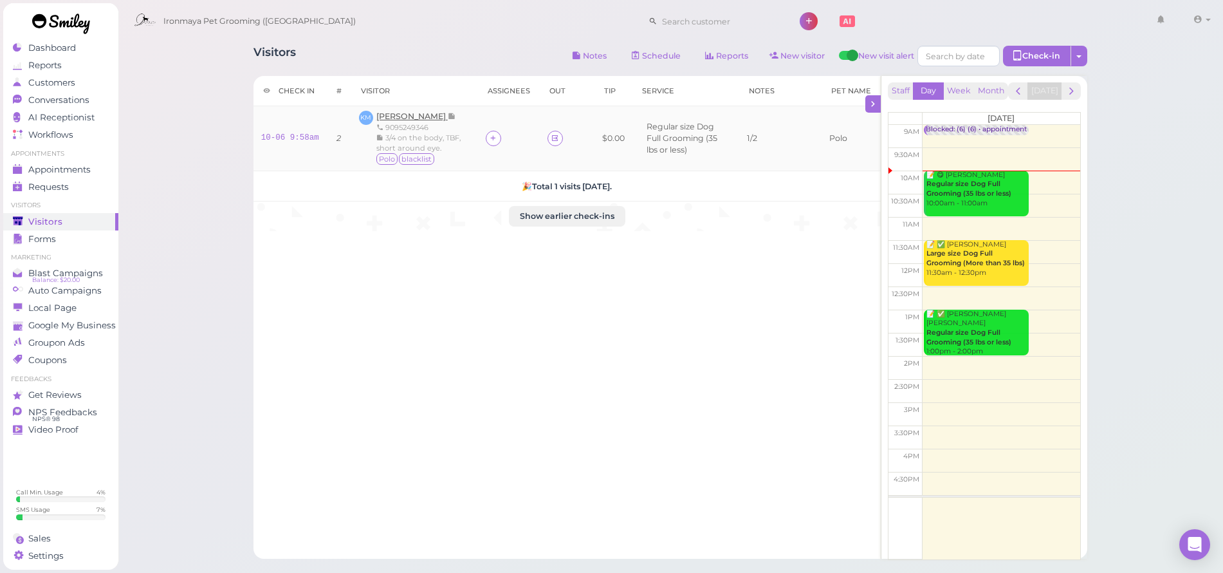
click at [416, 118] on span "[PERSON_NAME]" at bounding box center [411, 116] width 71 height 10
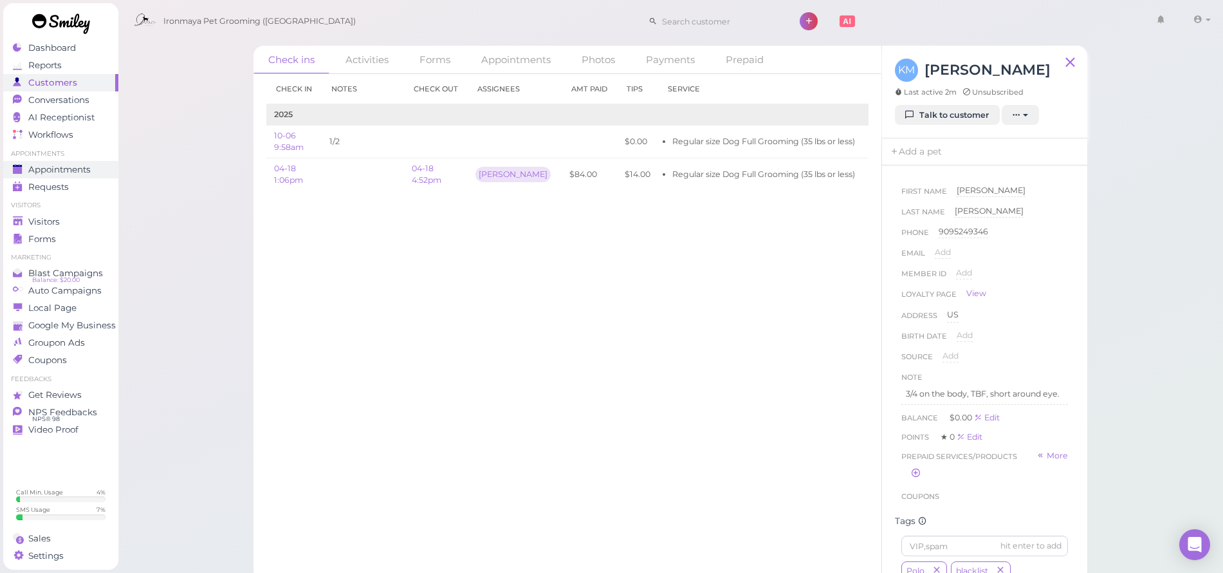
click at [80, 170] on span "Appointments" at bounding box center [59, 169] width 62 height 11
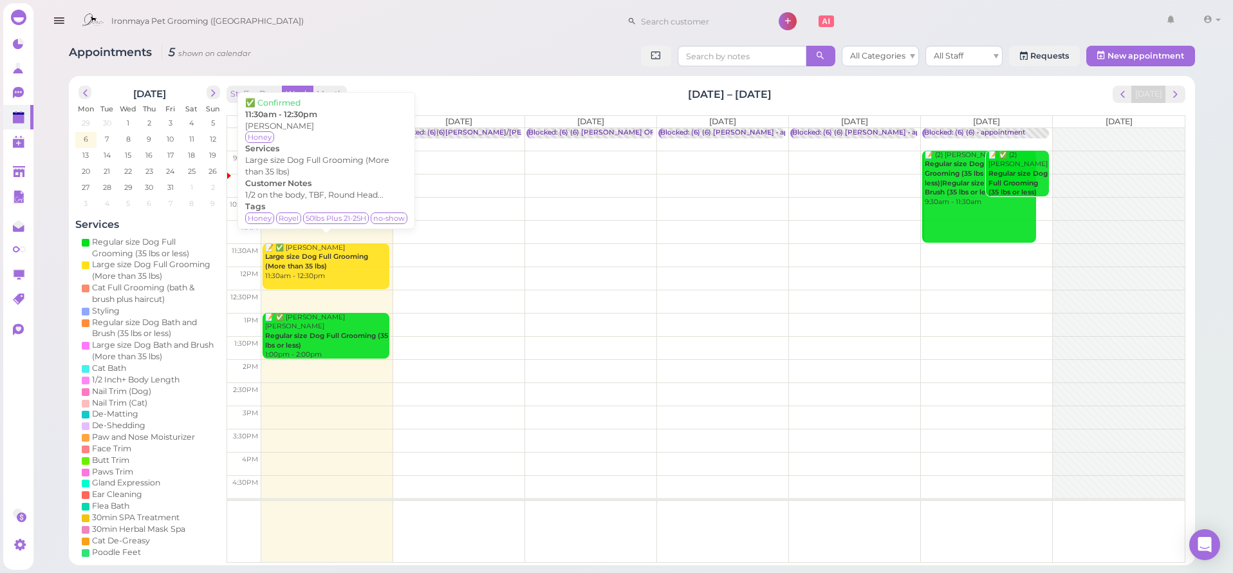
click at [342, 261] on div "📝 ✅ [PERSON_NAME] Large size Dog Full Grooming (More than 35 lbs) 11:30am - 12:…" at bounding box center [326, 262] width 125 height 38
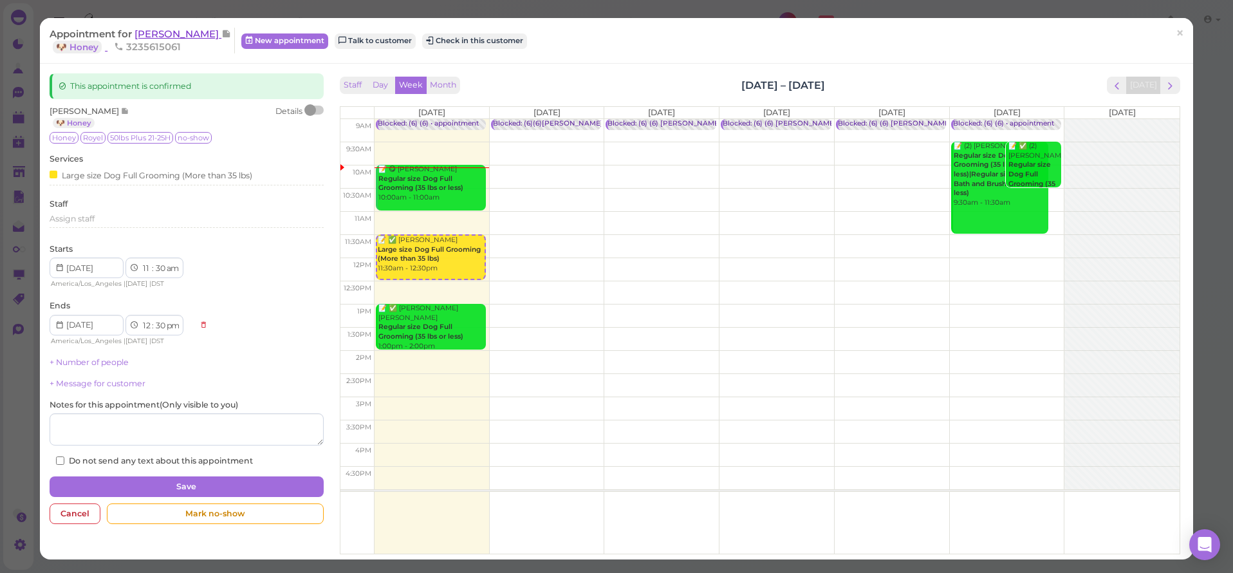
click at [164, 32] on span "[PERSON_NAME]" at bounding box center [177, 34] width 87 height 12
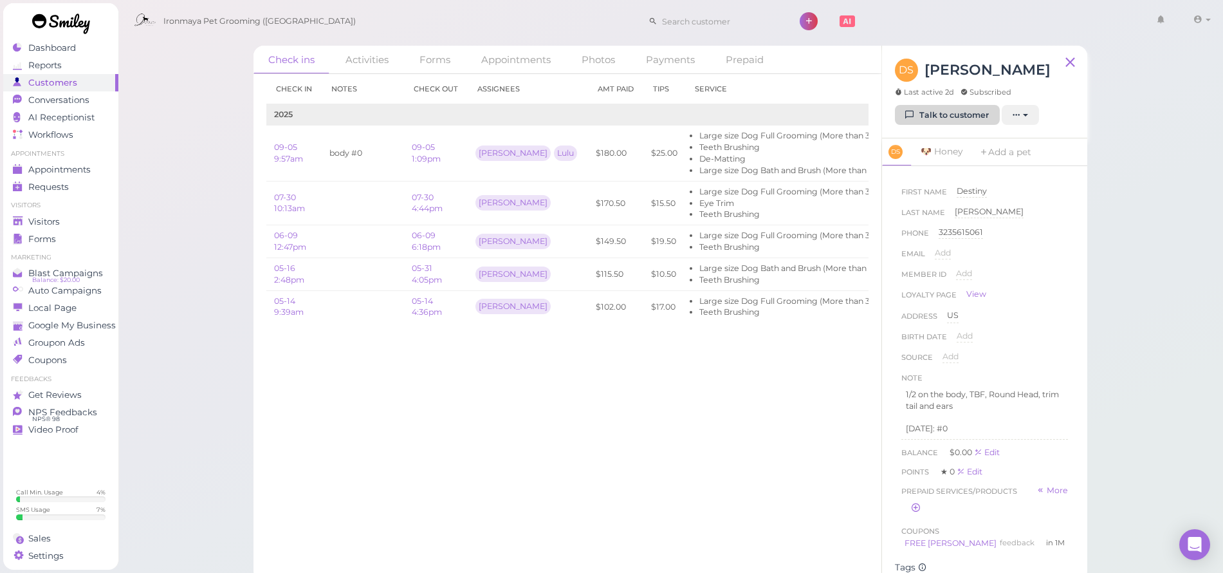
click at [928, 121] on link "Talk to customer" at bounding box center [947, 115] width 105 height 21
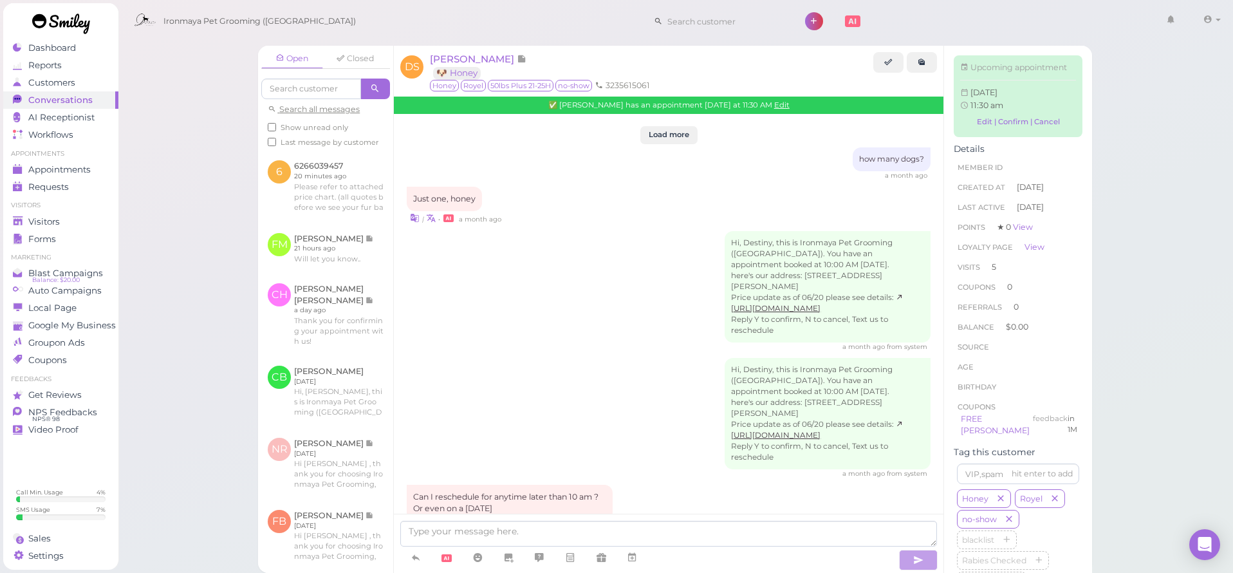
scroll to position [1636, 0]
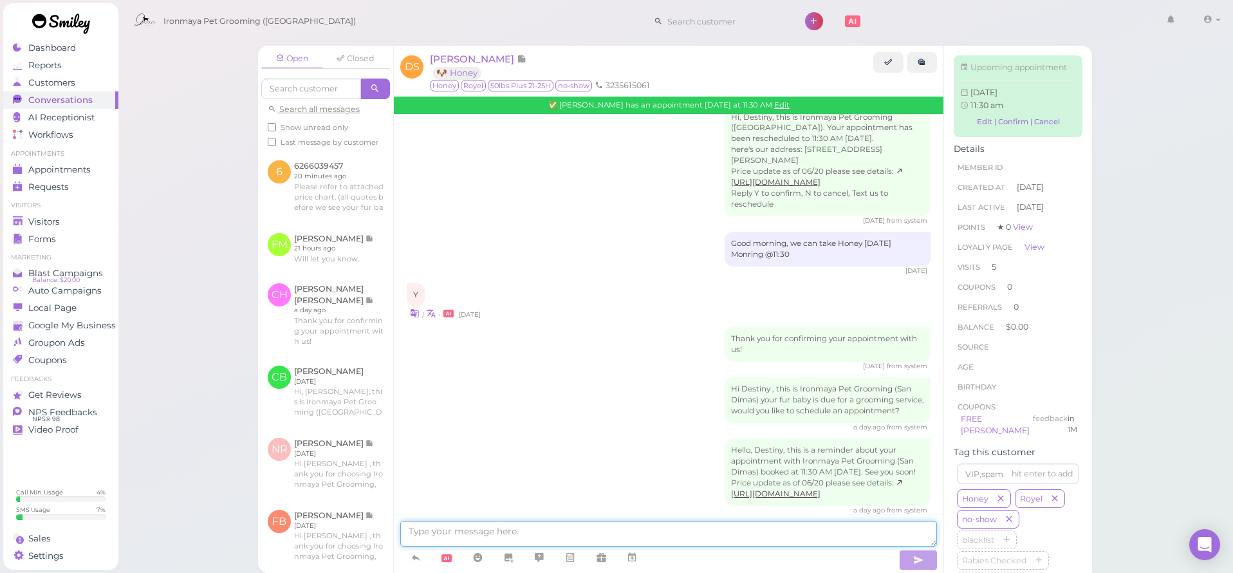
click at [491, 533] on textarea at bounding box center [668, 534] width 537 height 26
type textarea "Good morning de"
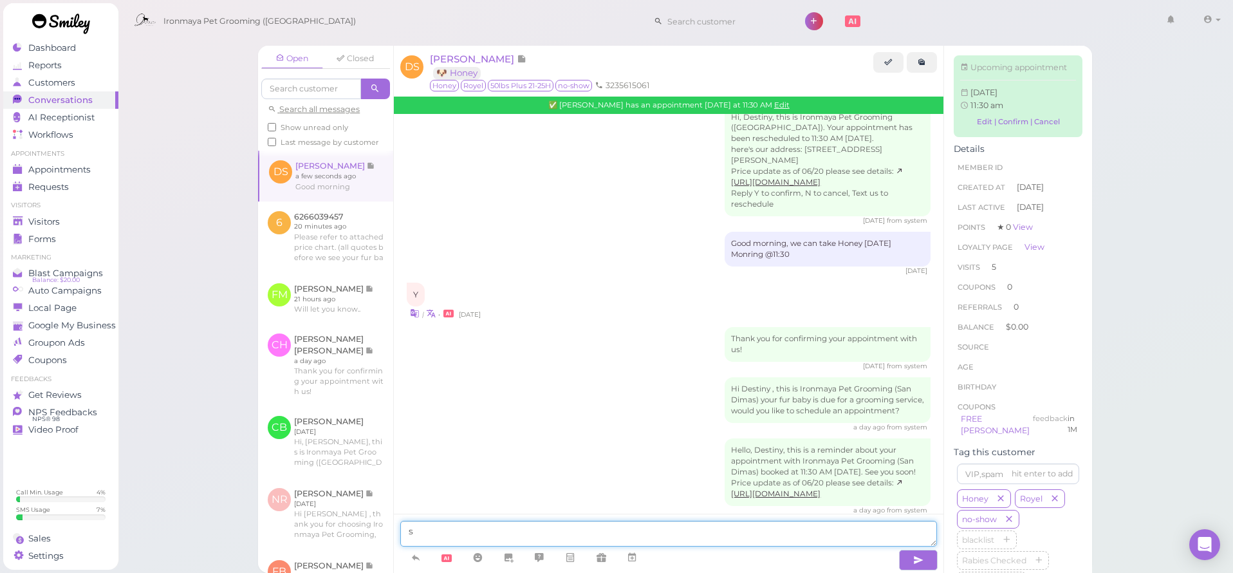
scroll to position [1666, 0]
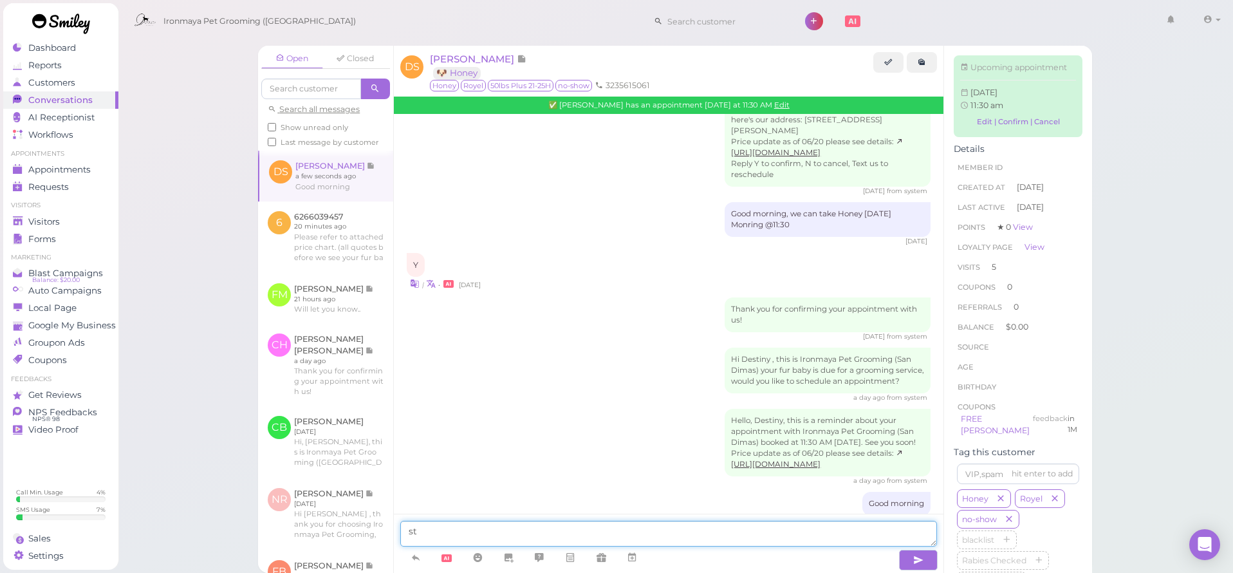
type textarea "s"
type textarea "would you like to drop off Honey a little earlier?"
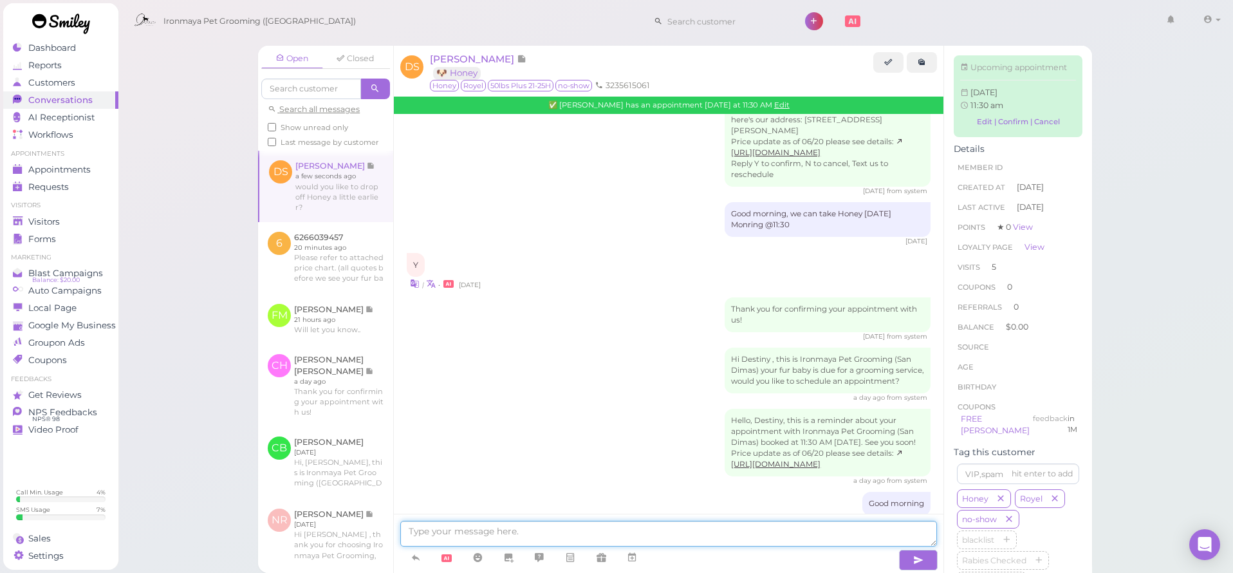
scroll to position [1705, 0]
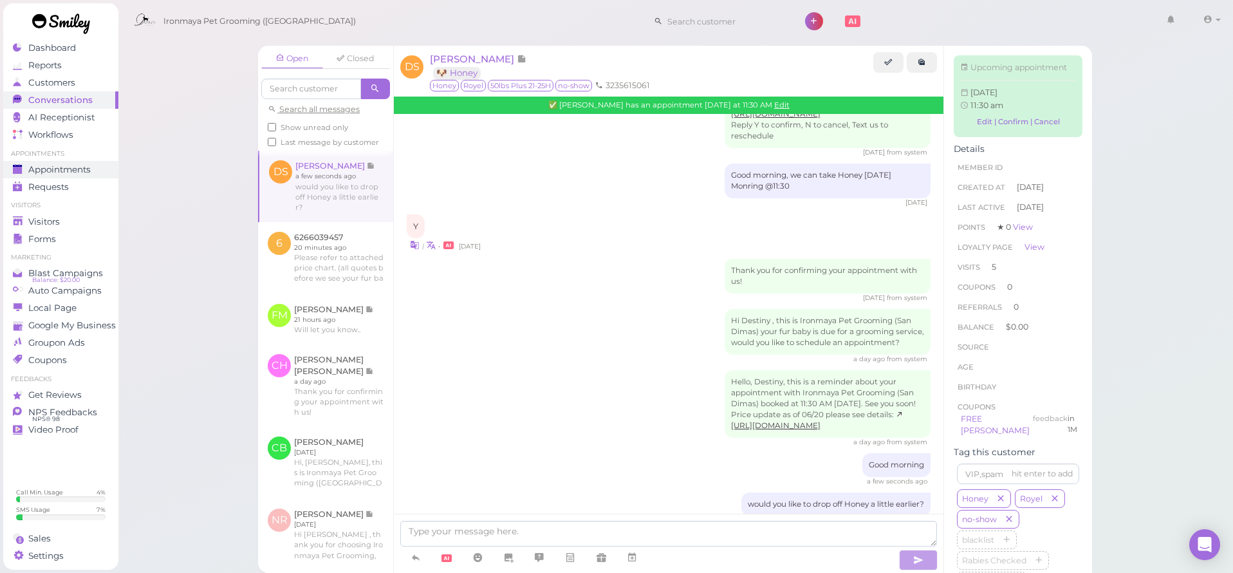
click at [84, 172] on span "Appointments" at bounding box center [59, 169] width 62 height 11
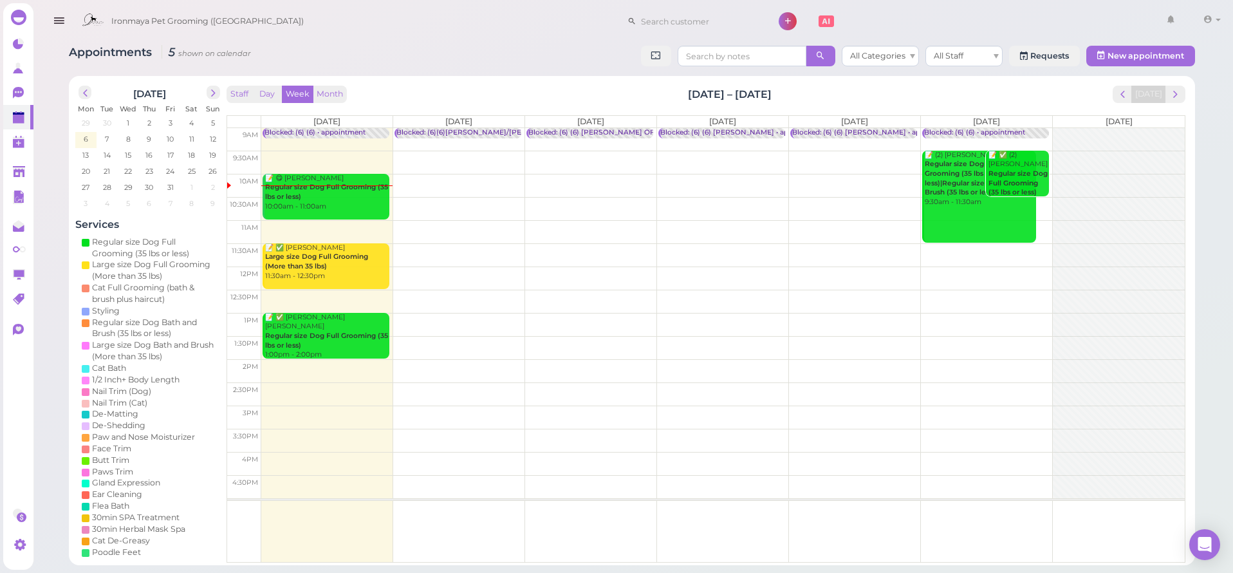
click at [705, 180] on td at bounding box center [722, 185] width 923 height 23
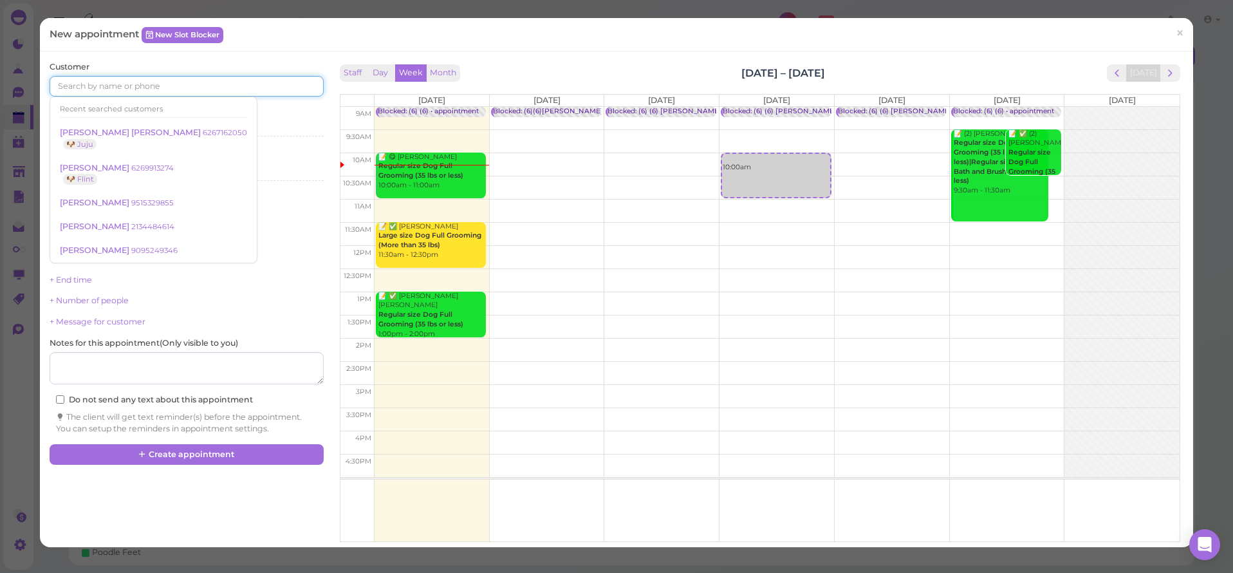
click at [60, 87] on input at bounding box center [186, 86] width 273 height 21
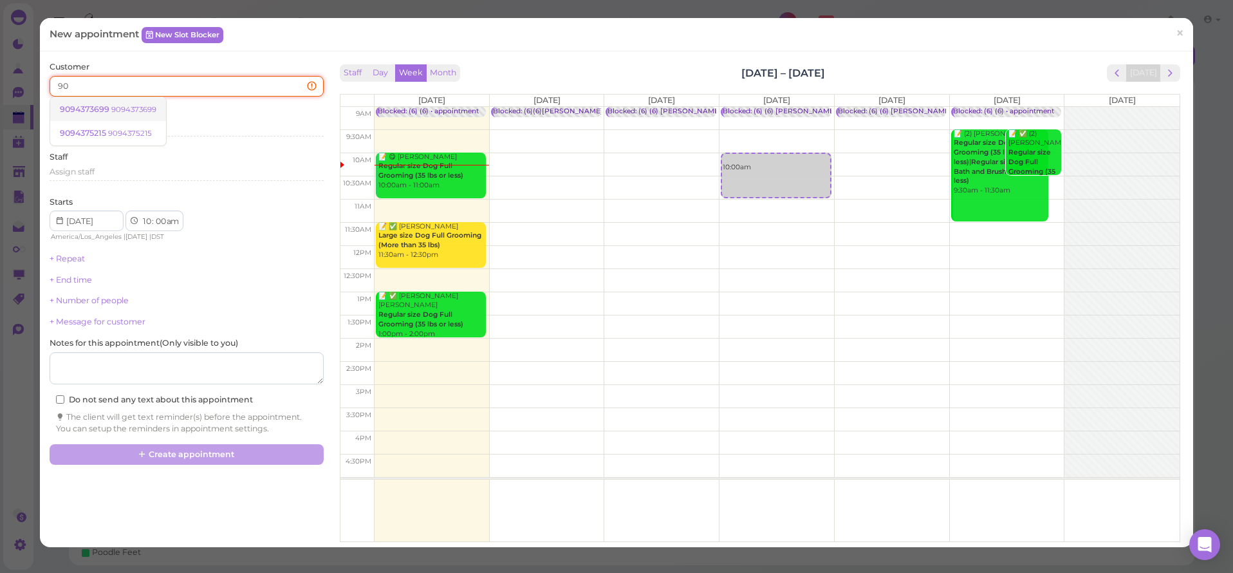
type input "9"
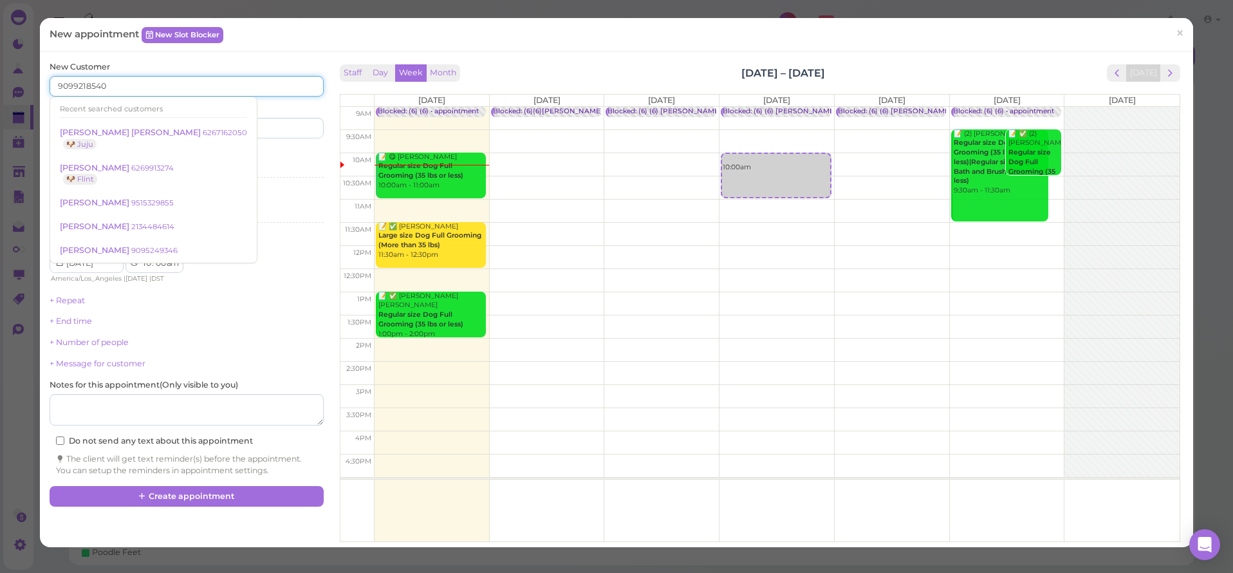
click at [130, 85] on input "9099218540" at bounding box center [186, 86] width 273 height 21
type input "9099218540"
click at [128, 97] on div "Recent searched customers [PERSON_NAME] [PERSON_NAME] 6267162050 🐶 Juju [PERSON…" at bounding box center [154, 180] width 208 height 167
click at [124, 83] on input "9099218540" at bounding box center [186, 86] width 273 height 21
click at [115, 87] on input "9099218540" at bounding box center [186, 86] width 273 height 21
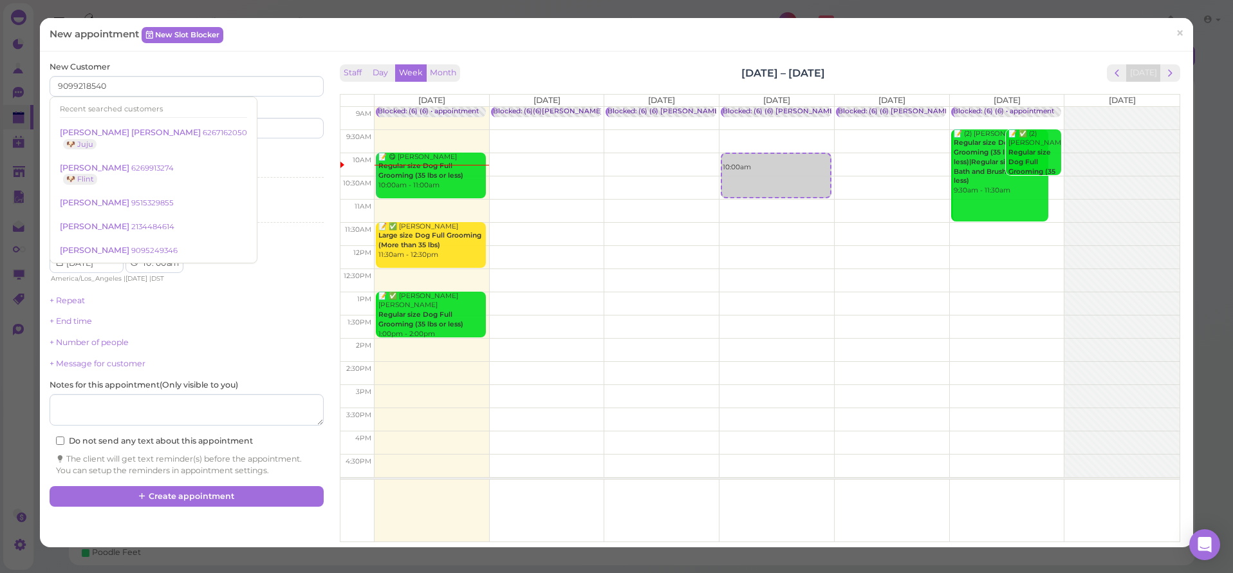
click at [236, 154] on div "Services Select services" at bounding box center [186, 165] width 273 height 35
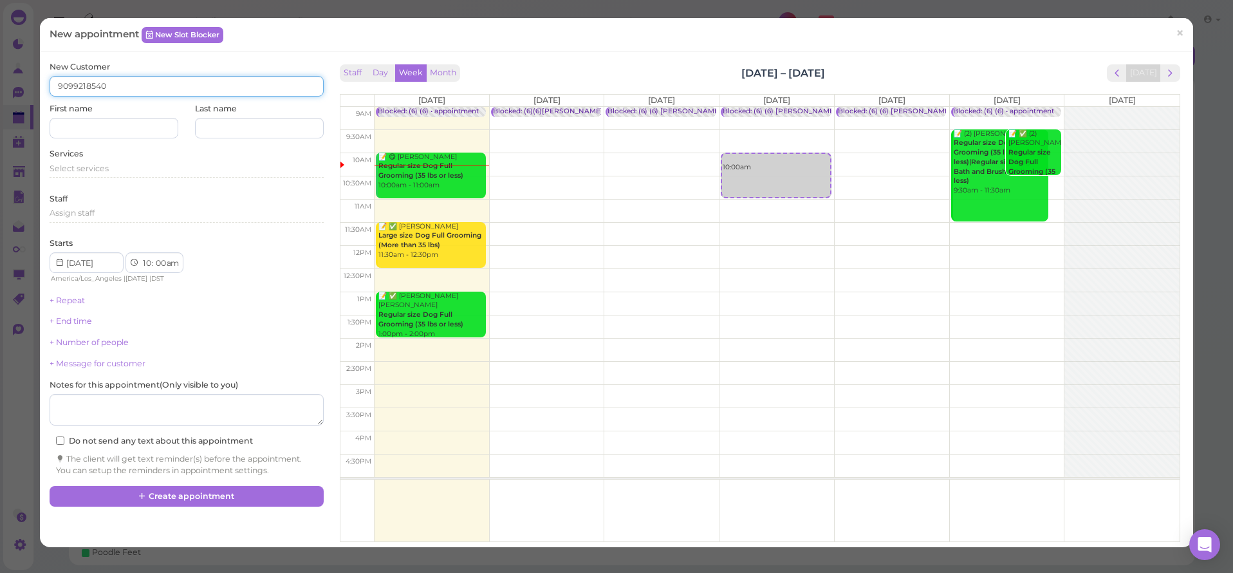
click at [118, 87] on input "9099218540" at bounding box center [186, 86] width 273 height 21
click at [59, 86] on input "9099218540" at bounding box center [186, 86] width 273 height 21
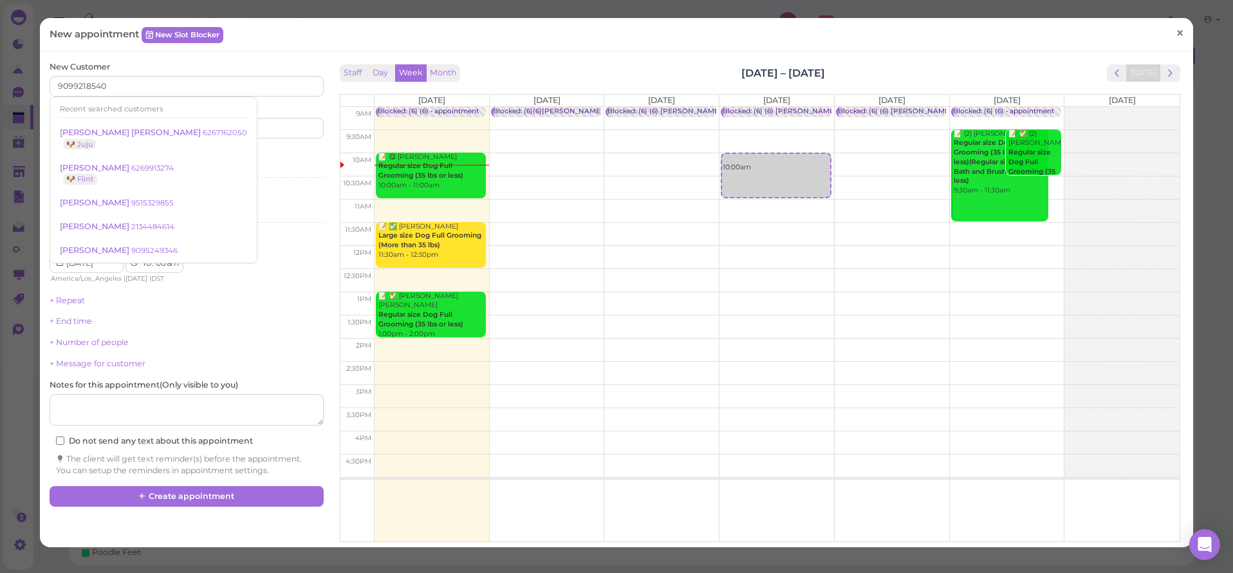
click at [1176, 35] on span "×" at bounding box center [1180, 33] width 8 height 18
